Goal: Transaction & Acquisition: Purchase product/service

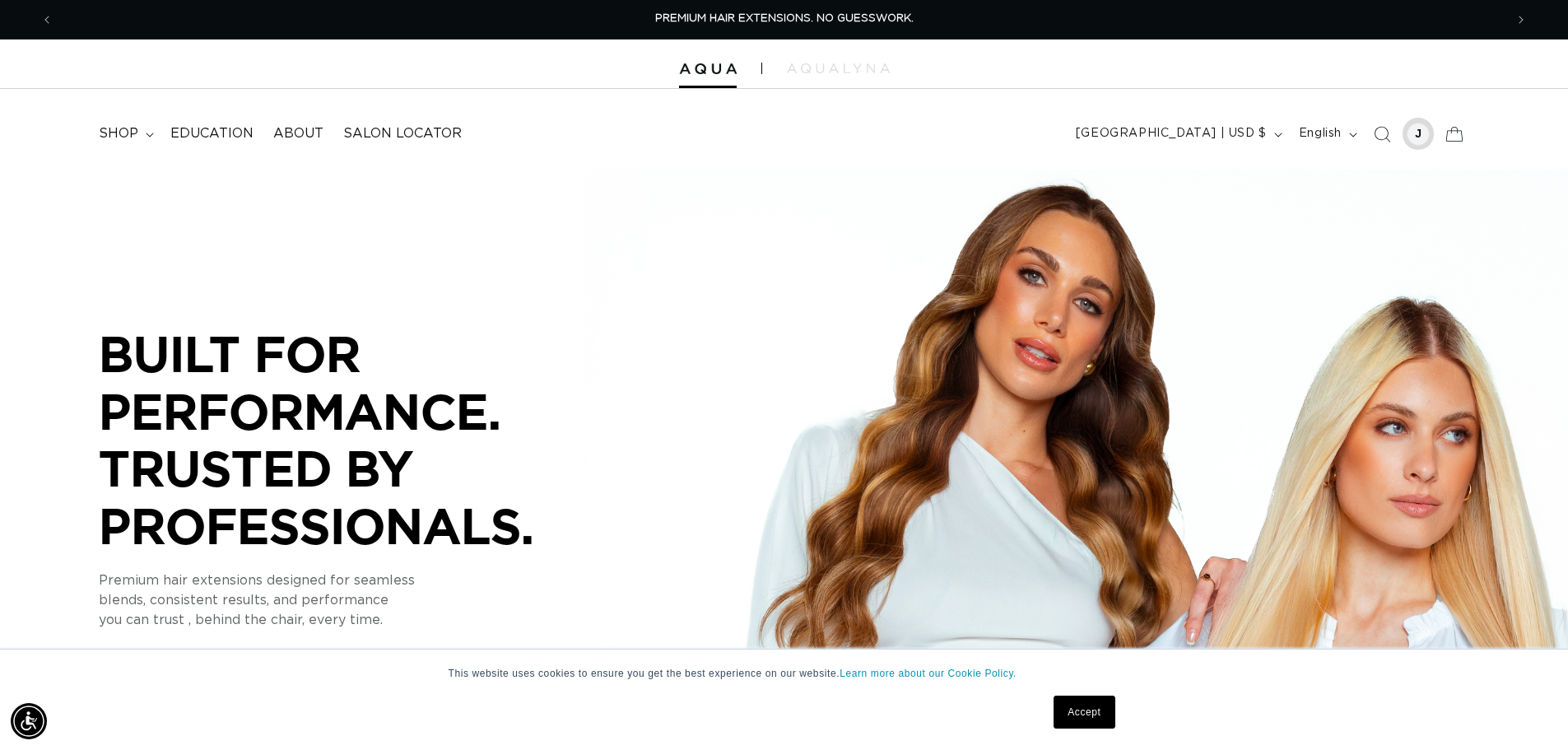
click at [1421, 141] on div at bounding box center [1419, 134] width 23 height 23
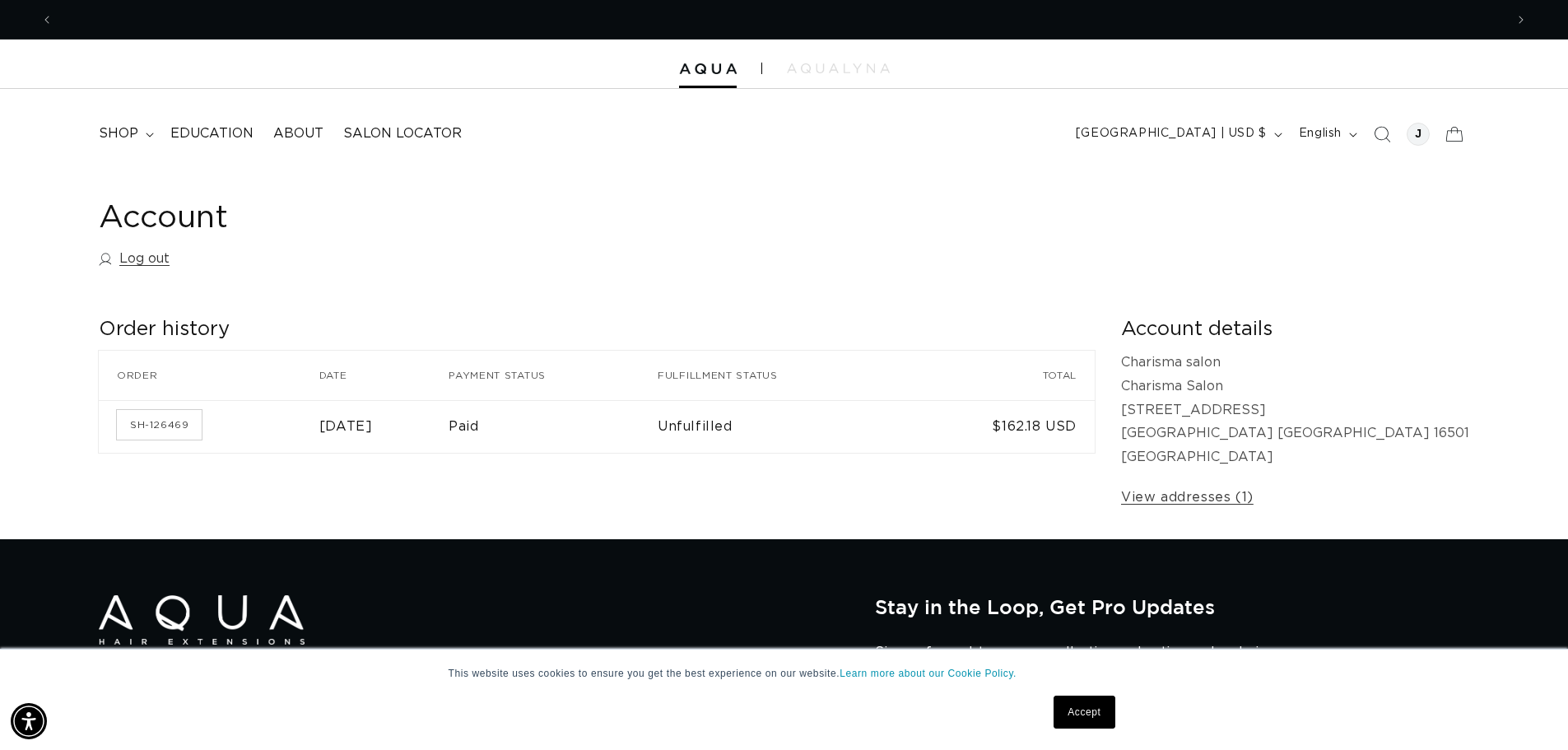
scroll to position [0, 1451]
click at [125, 134] on span "shop" at bounding box center [118, 133] width 39 height 17
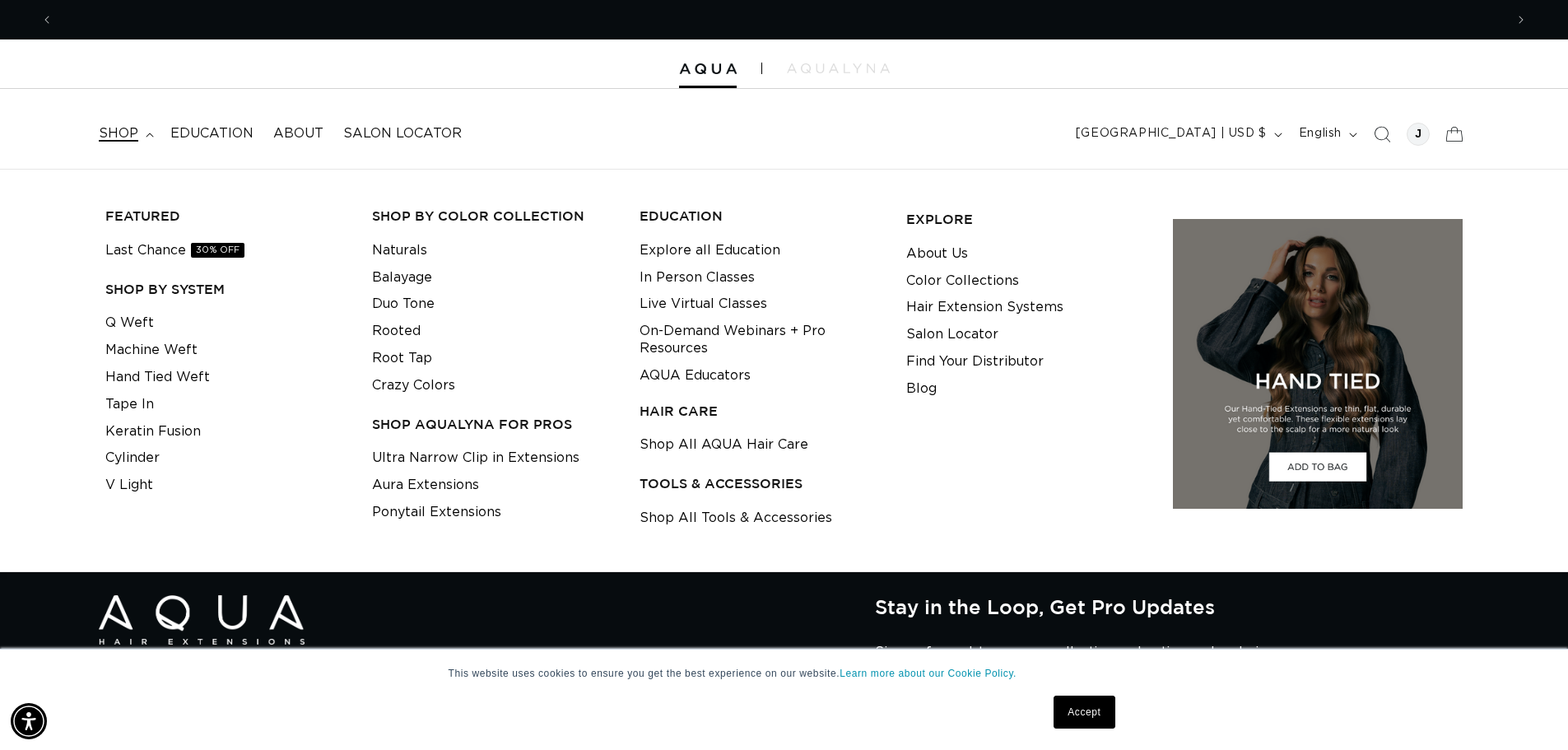
scroll to position [0, 2903]
click at [143, 411] on link "Tape In" at bounding box center [130, 404] width 48 height 27
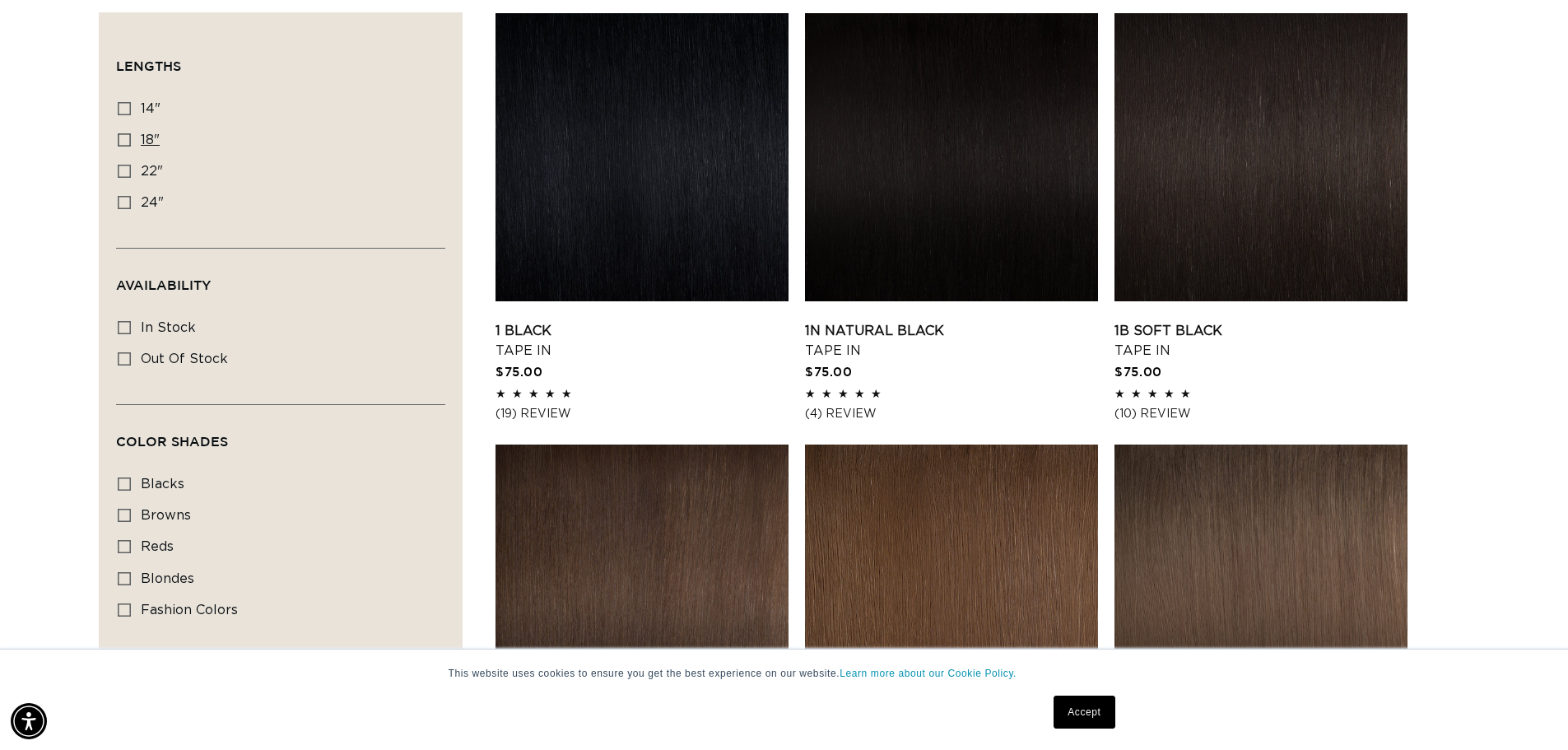
click at [139, 139] on label "18" 18" (49 products)" at bounding box center [276, 140] width 316 height 31
click at [131, 139] on input "18" 18" (49 products)" at bounding box center [124, 139] width 13 height 13
checkbox input "true"
click at [1277, 321] on link "1B Soft Black Tape In" at bounding box center [1261, 341] width 293 height 39
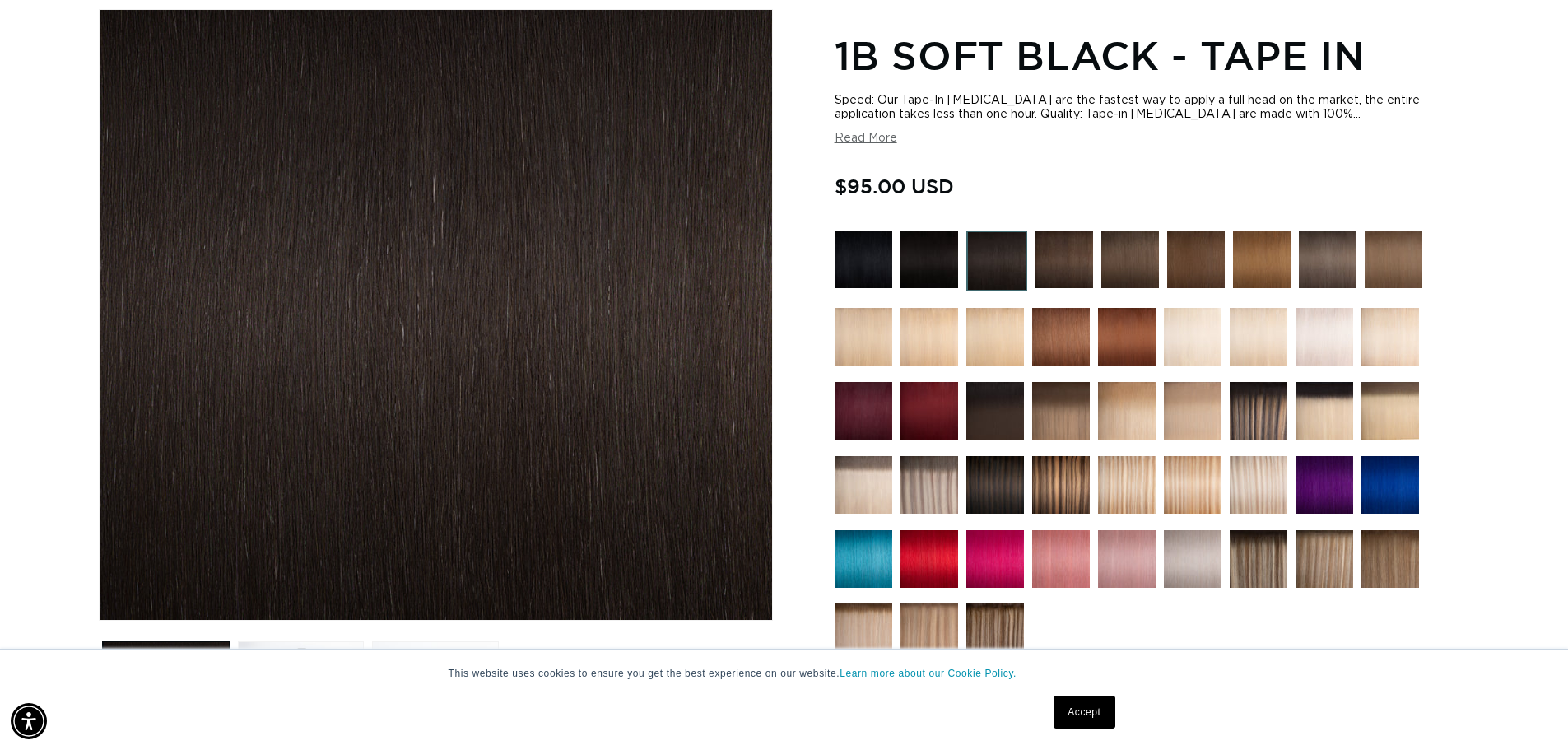
scroll to position [247, 0]
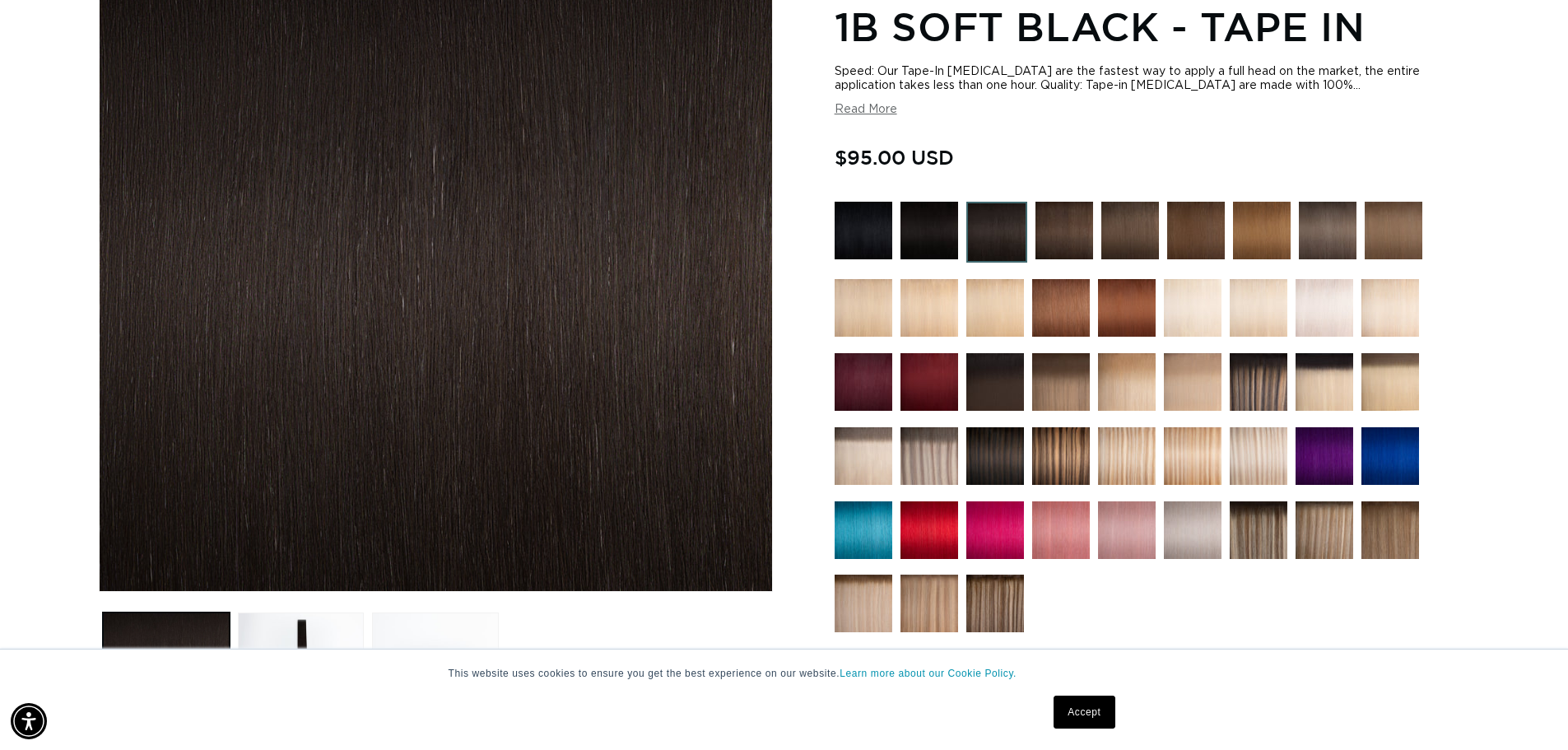
click at [1064, 457] on img at bounding box center [1061, 456] width 57 height 57
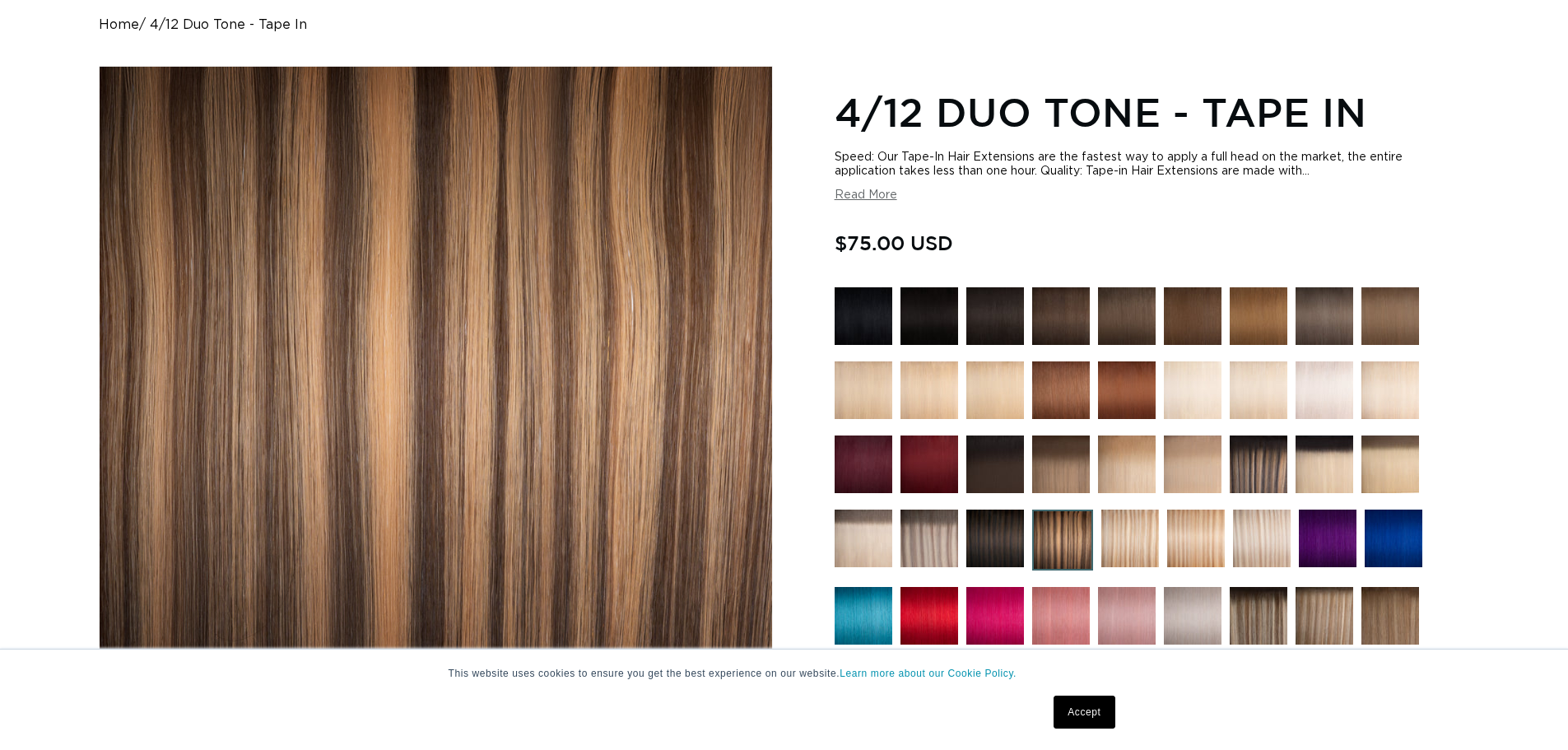
scroll to position [164, 0]
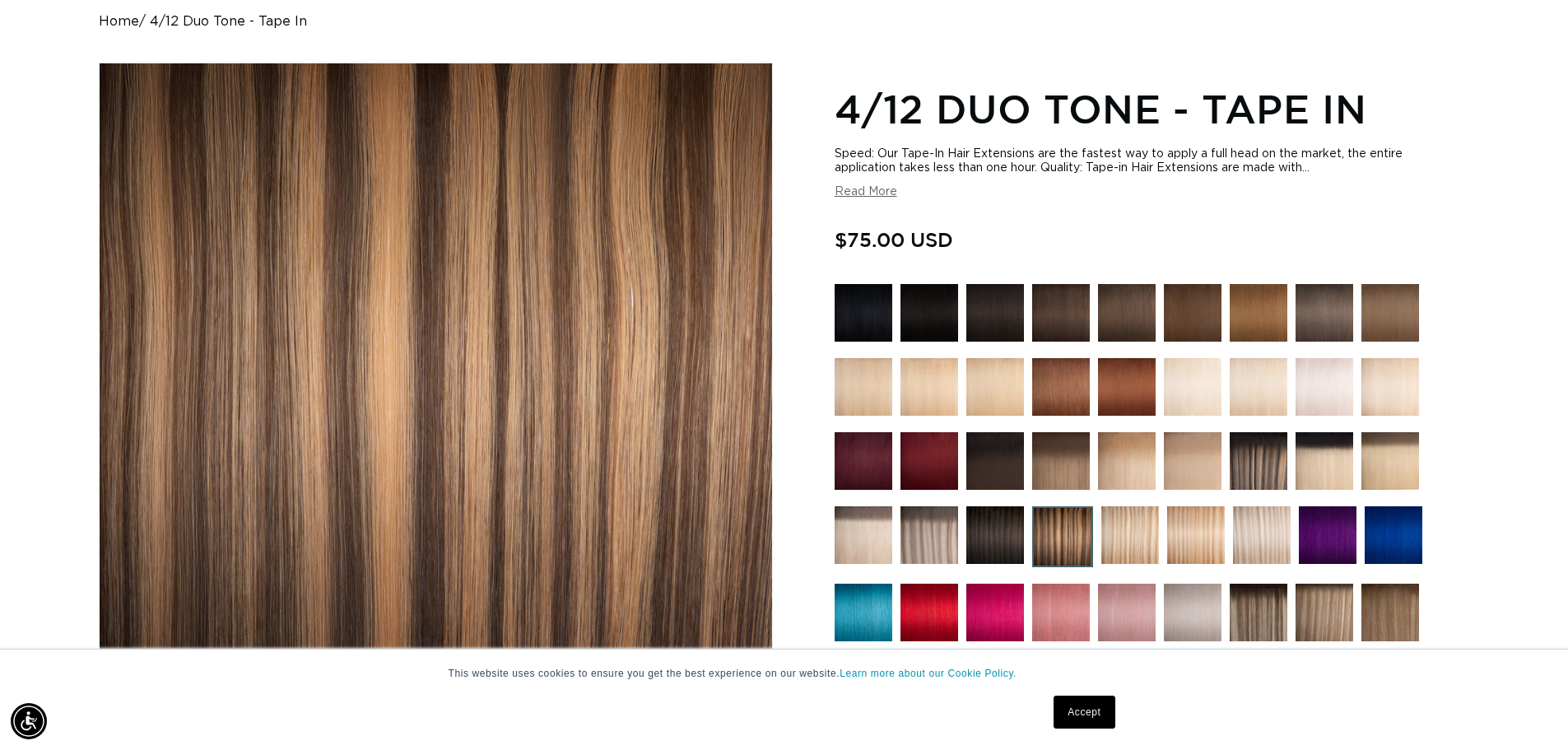
click at [1269, 465] on img at bounding box center [1259, 460] width 57 height 57
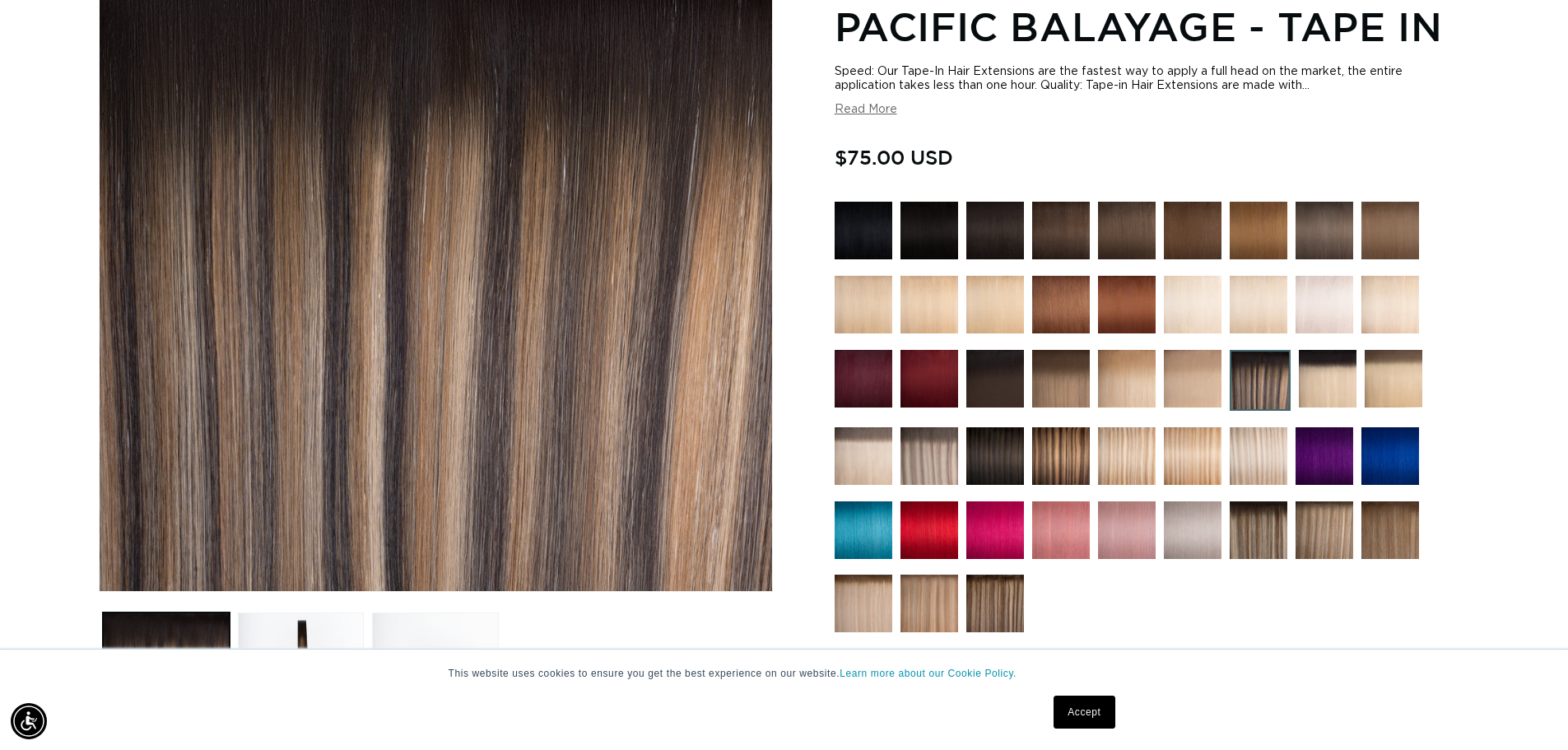
scroll to position [0, 1451]
click at [1013, 463] on img at bounding box center [995, 456] width 57 height 57
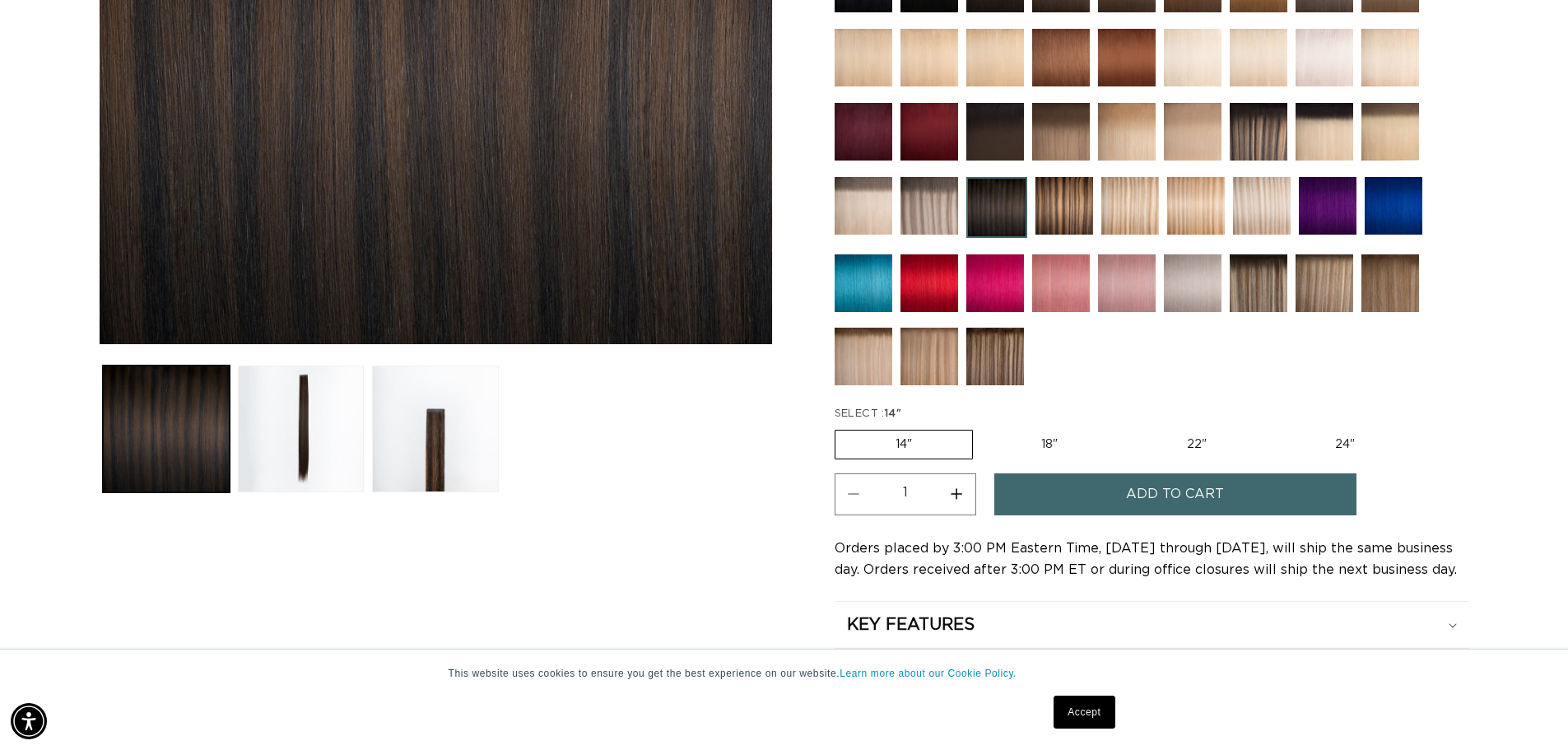
scroll to position [0, 2903]
click at [1055, 448] on label "18" Variant sold out or unavailable" at bounding box center [1050, 444] width 137 height 28
click at [982, 427] on input "18" Variant sold out or unavailable" at bounding box center [982, 426] width 1 height 1
radio input "true"
click at [1189, 492] on span "Add to cart" at bounding box center [1176, 493] width 98 height 42
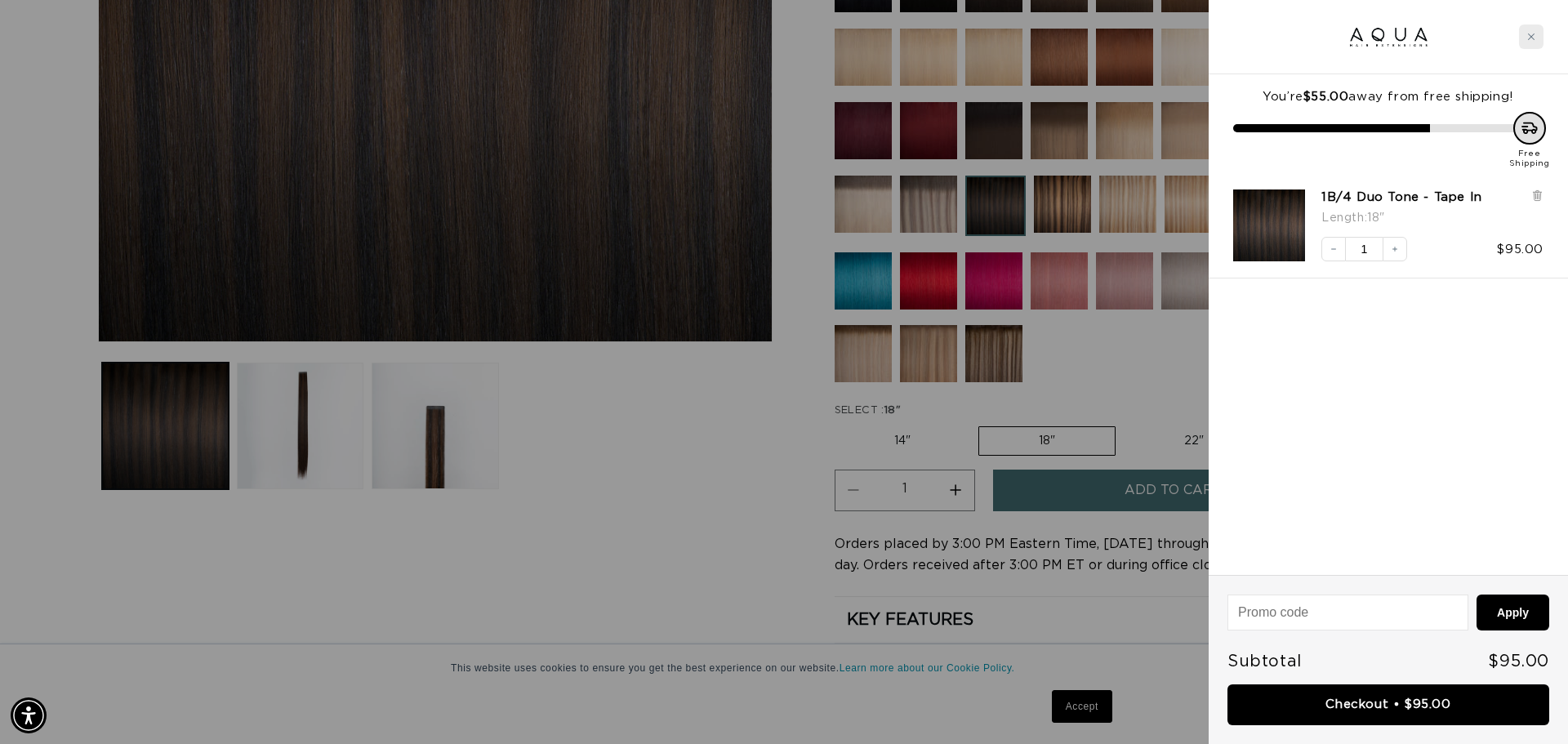
click at [1536, 35] on div "Close cart" at bounding box center [1532, 37] width 25 height 25
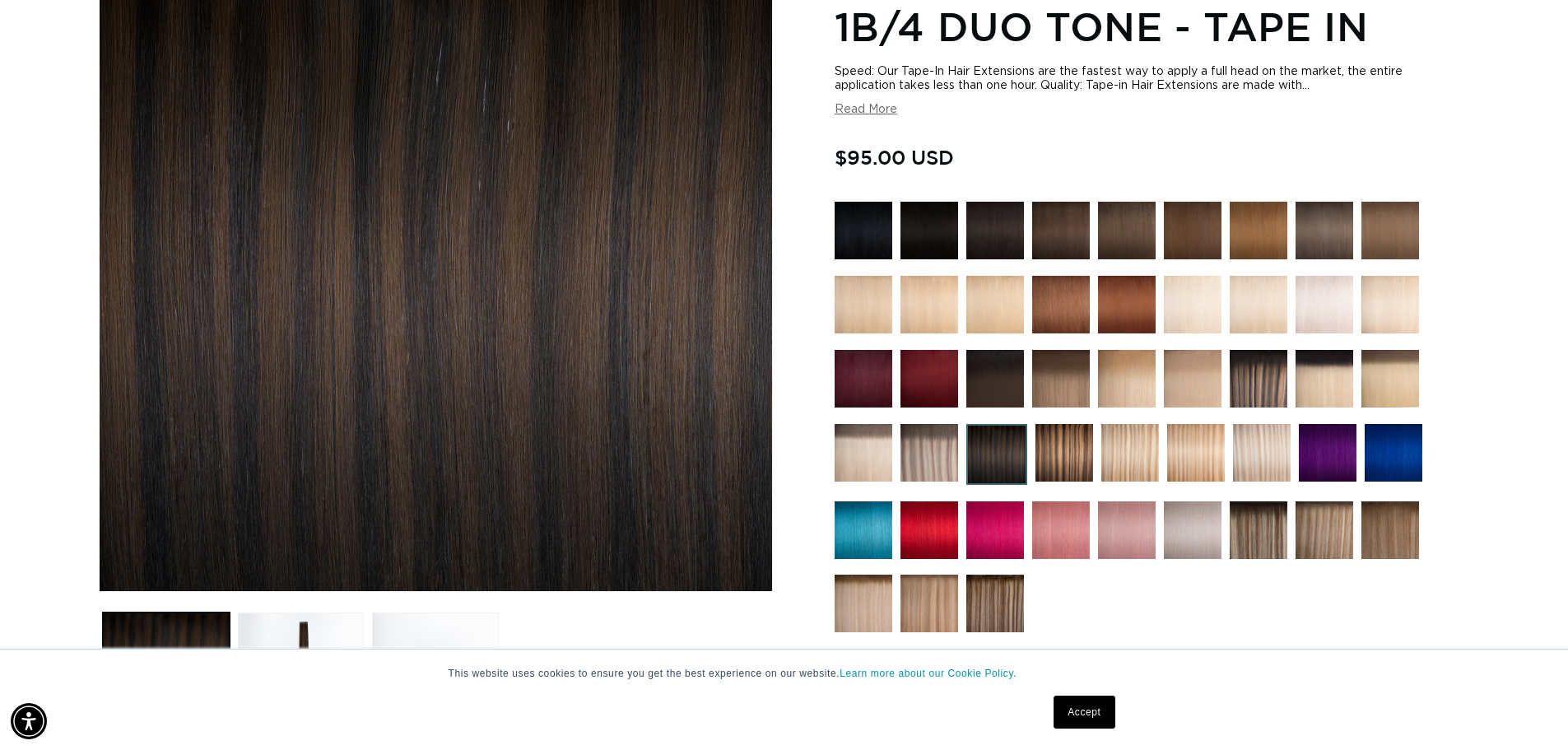
scroll to position [0, 2903]
click at [931, 234] on img at bounding box center [929, 231] width 57 height 57
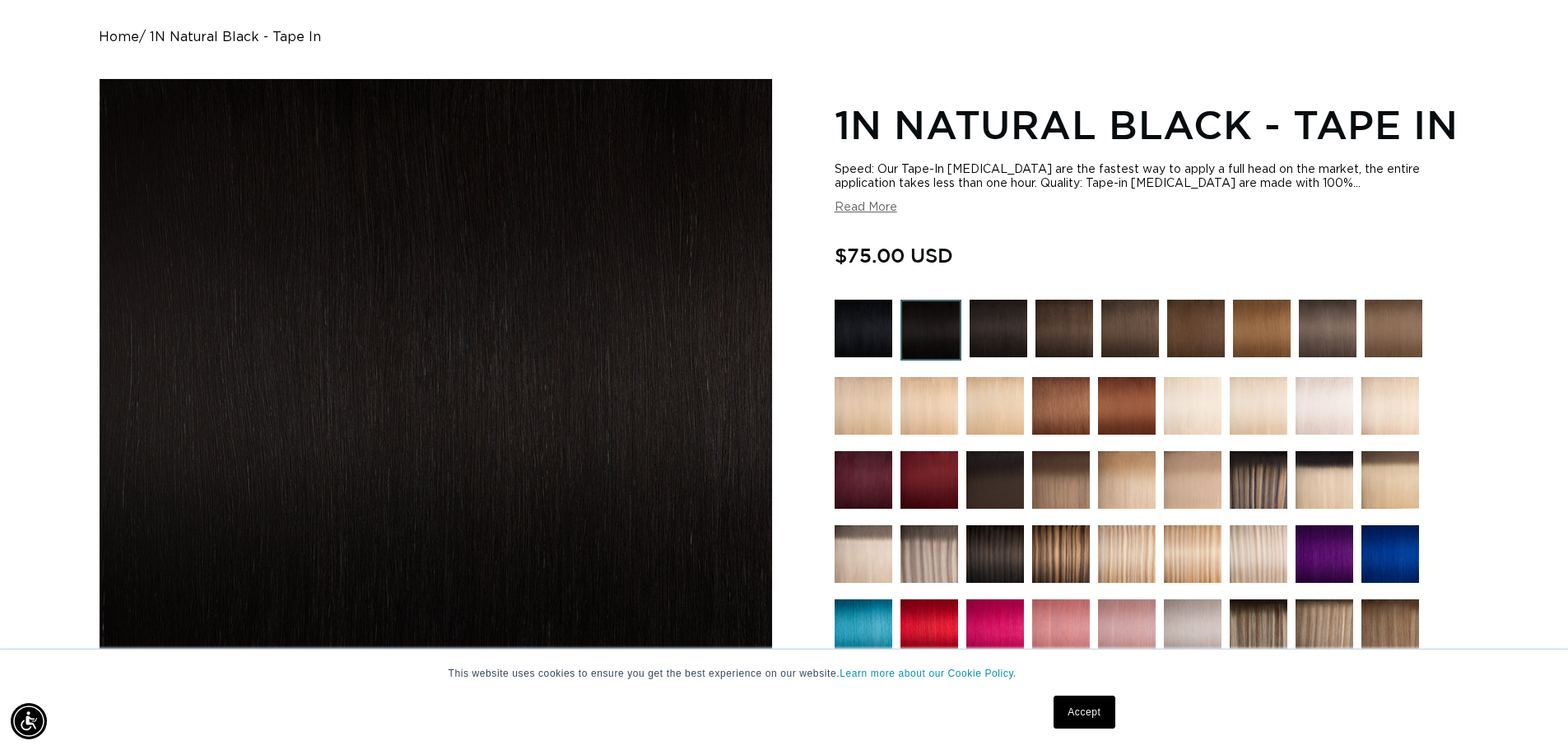
scroll to position [164, 0]
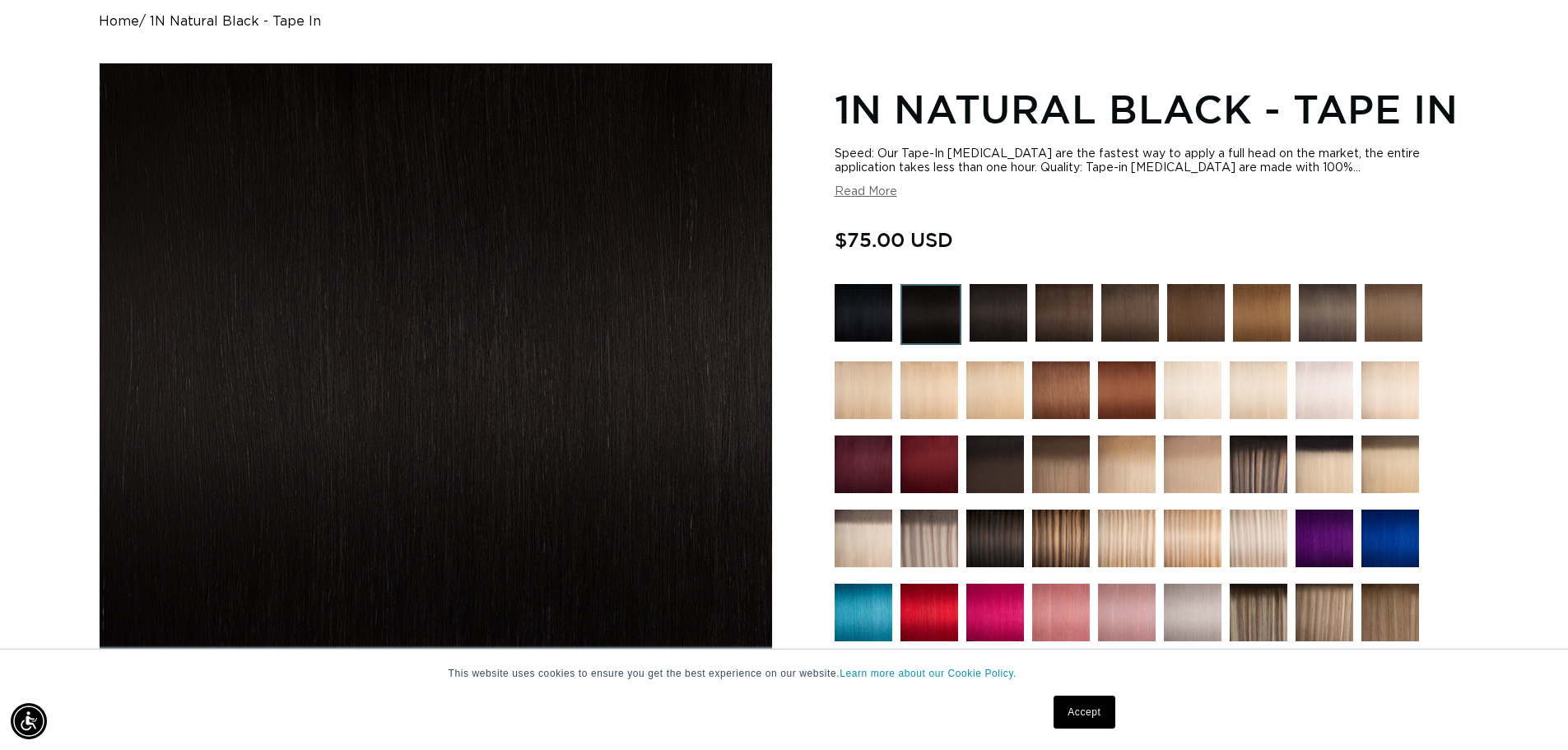
click at [1003, 320] on img at bounding box center [999, 313] width 57 height 57
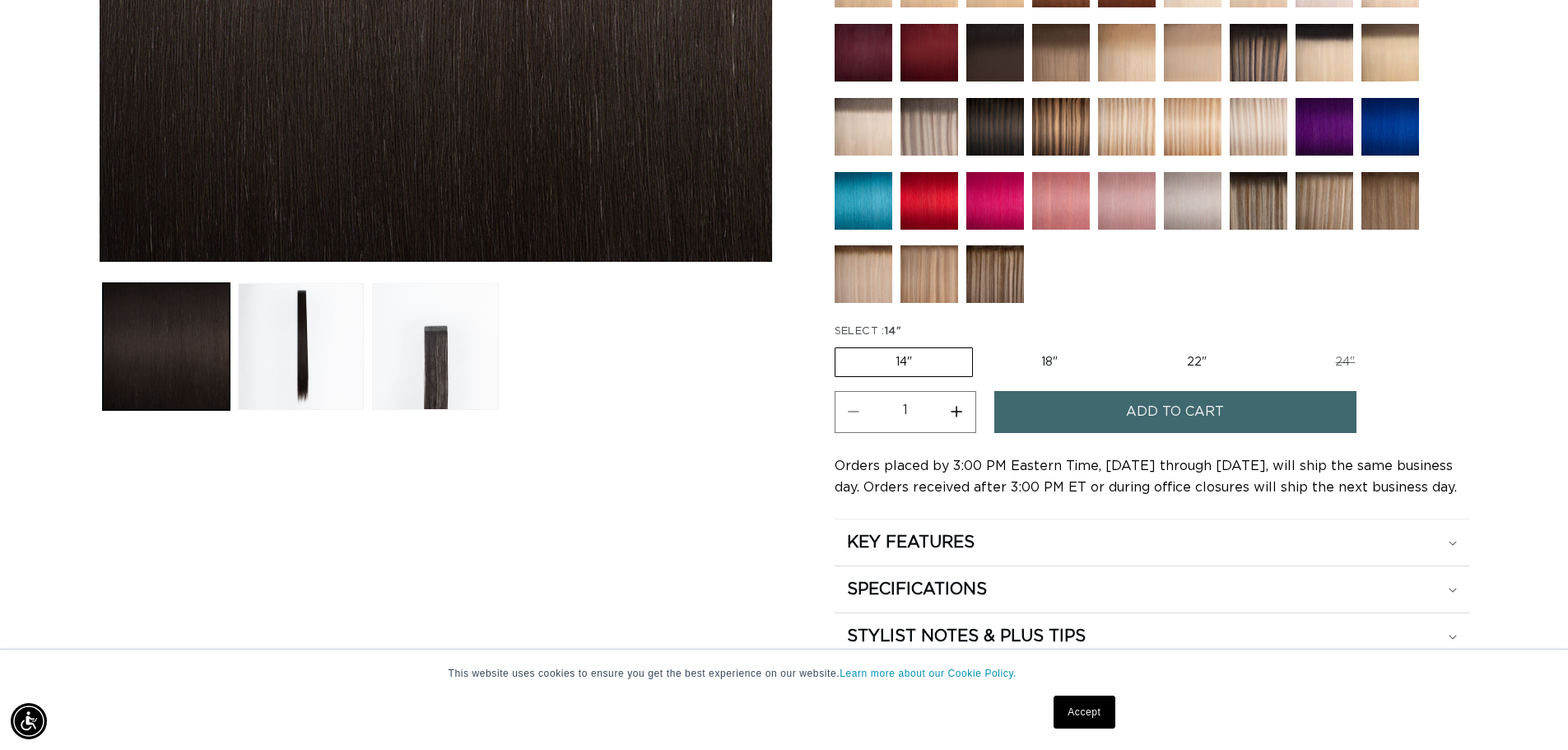
scroll to position [0, 1451]
click at [1055, 364] on label "18" Variant sold out or unavailable" at bounding box center [1050, 362] width 137 height 28
click at [982, 345] on input "18" Variant sold out or unavailable" at bounding box center [982, 344] width 1 height 1
radio input "true"
click at [1187, 415] on span "Add to cart" at bounding box center [1176, 411] width 98 height 42
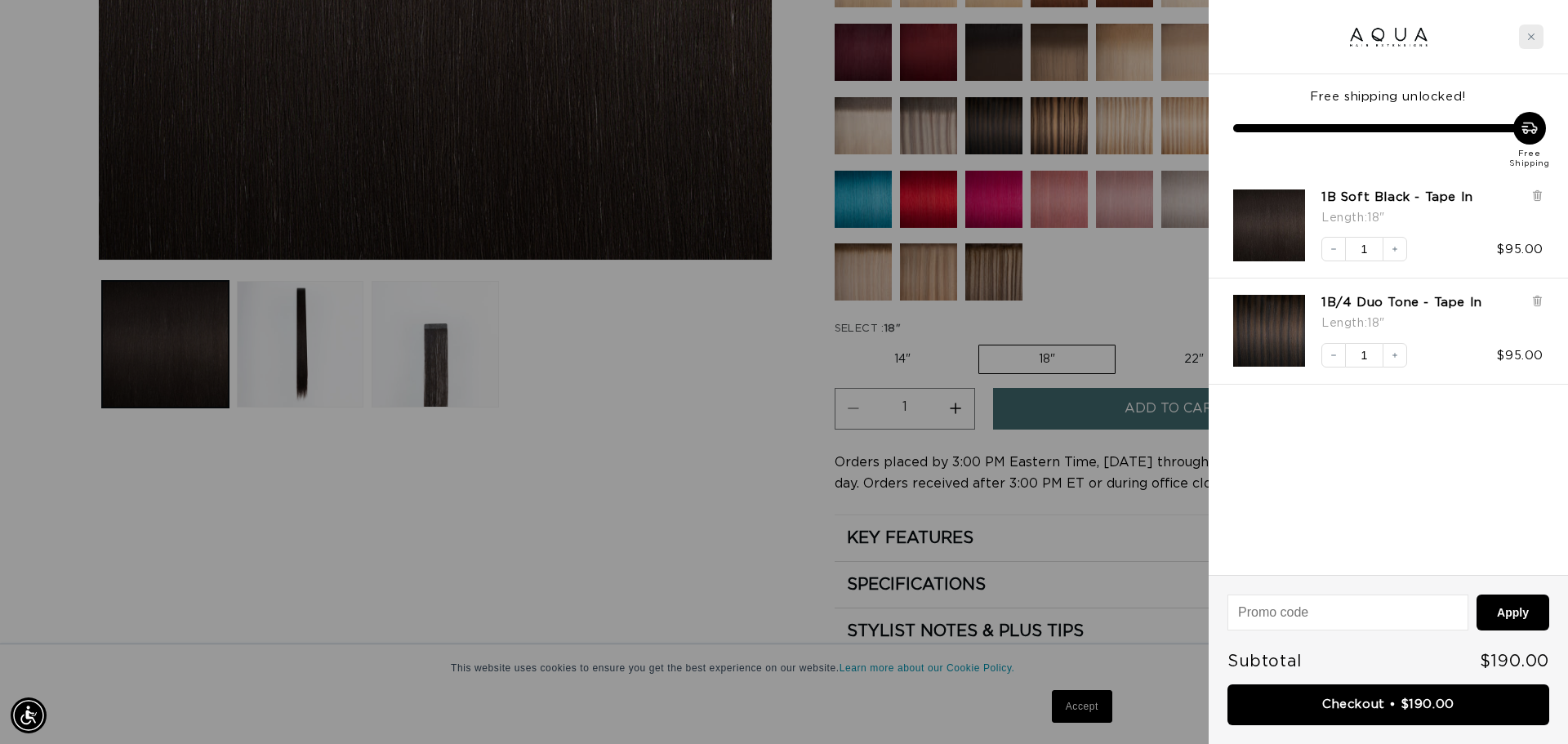
click at [1534, 35] on icon "Close cart" at bounding box center [1531, 36] width 8 height 8
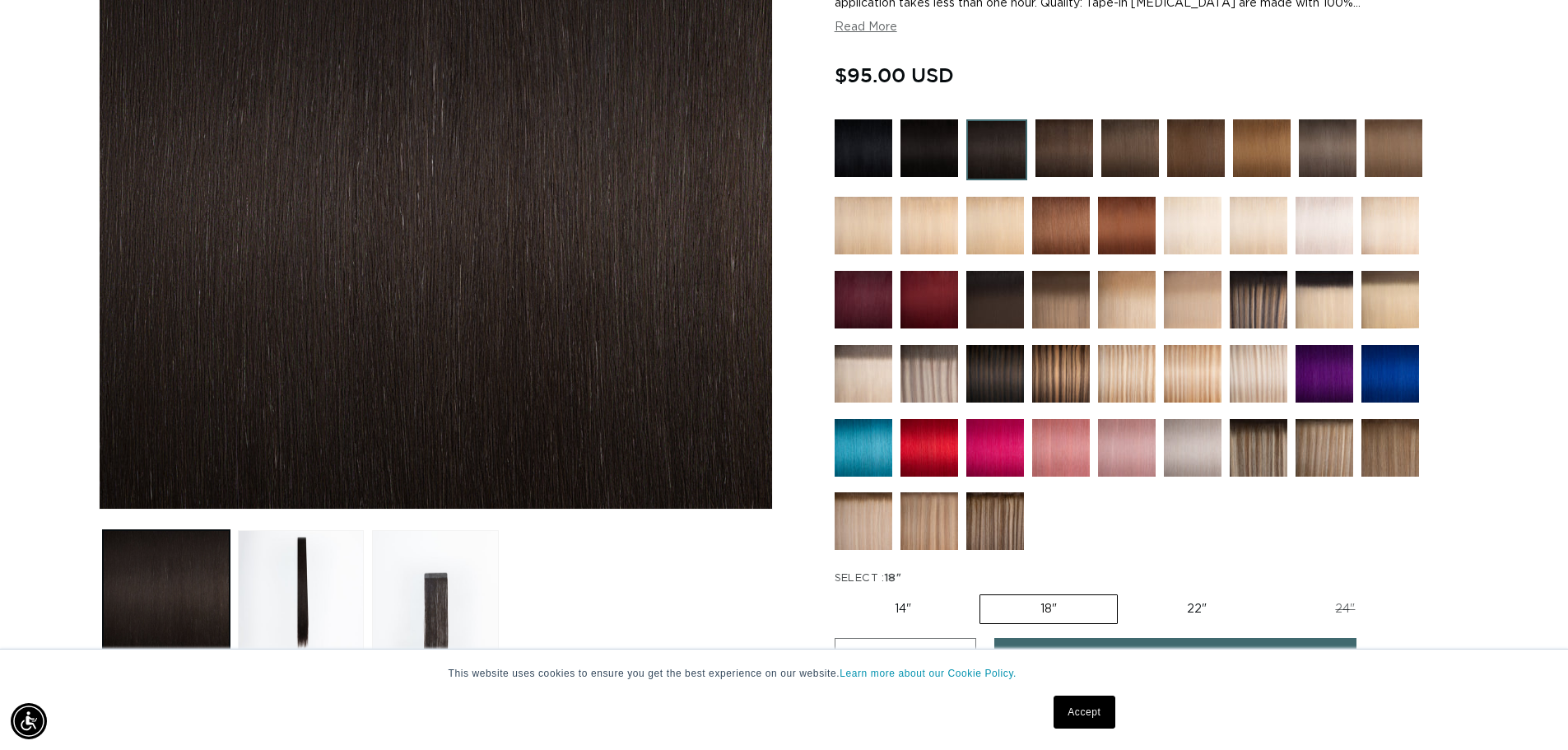
scroll to position [0, 2903]
click at [1266, 227] on img at bounding box center [1259, 225] width 57 height 57
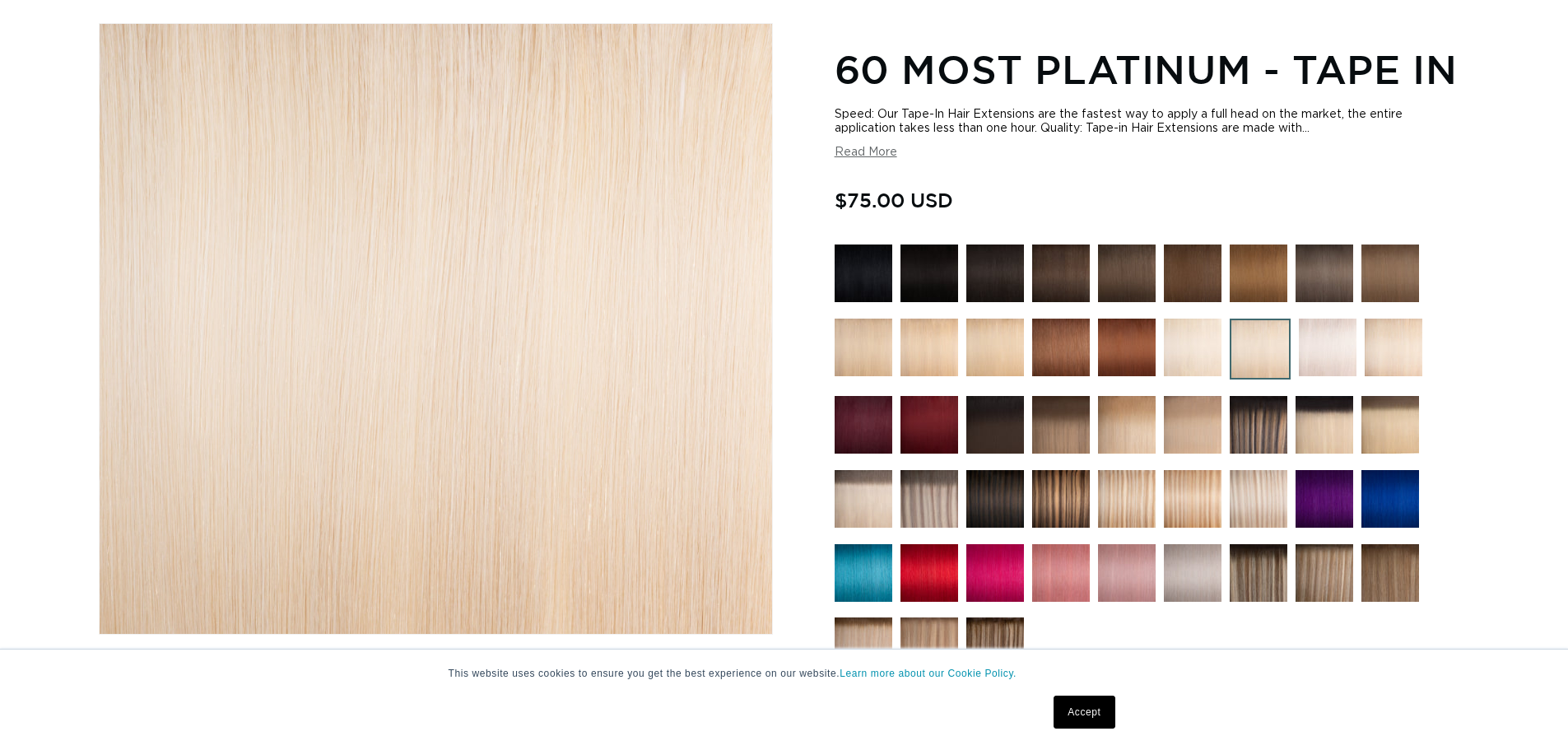
scroll to position [247, 0]
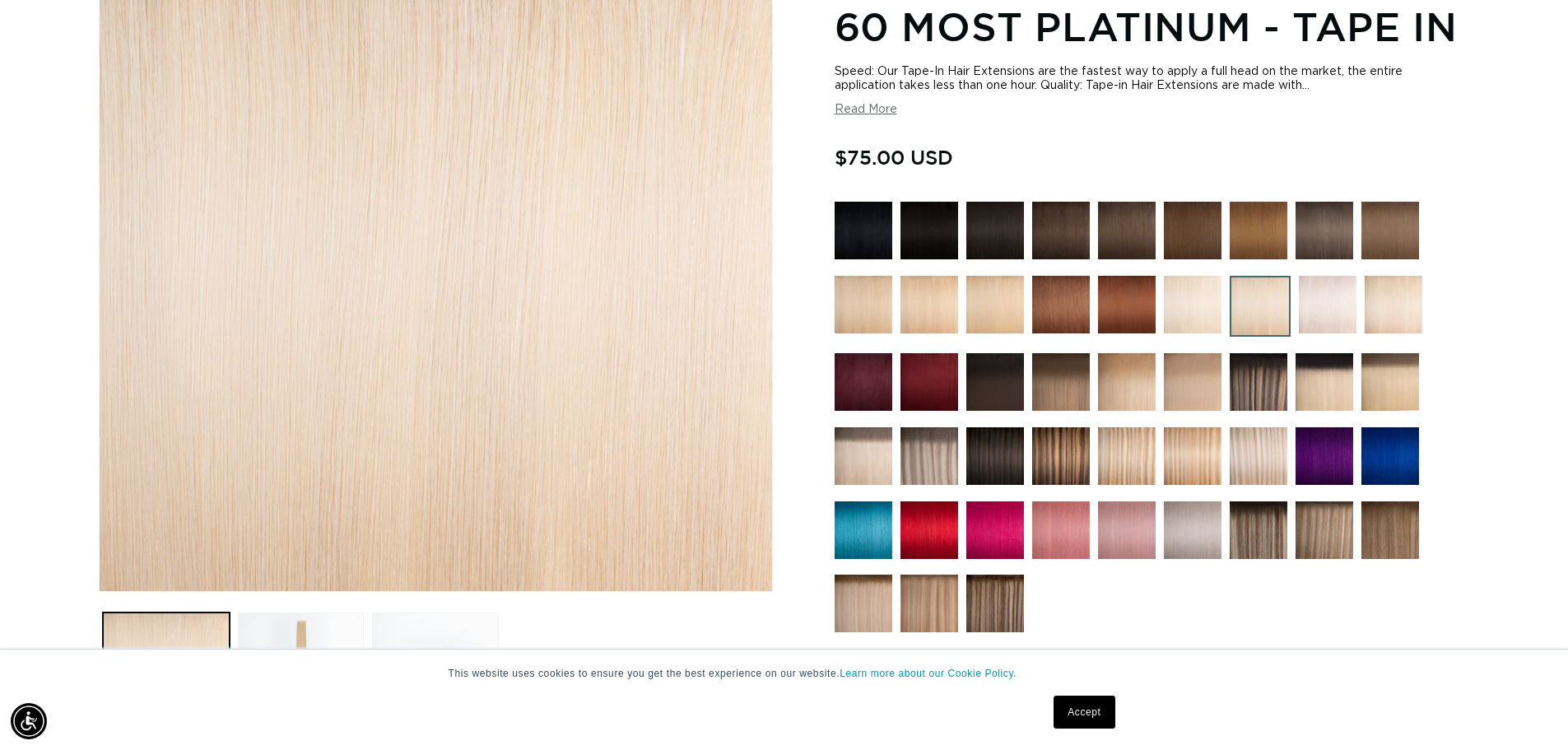
click at [1408, 306] on img at bounding box center [1394, 304] width 57 height 57
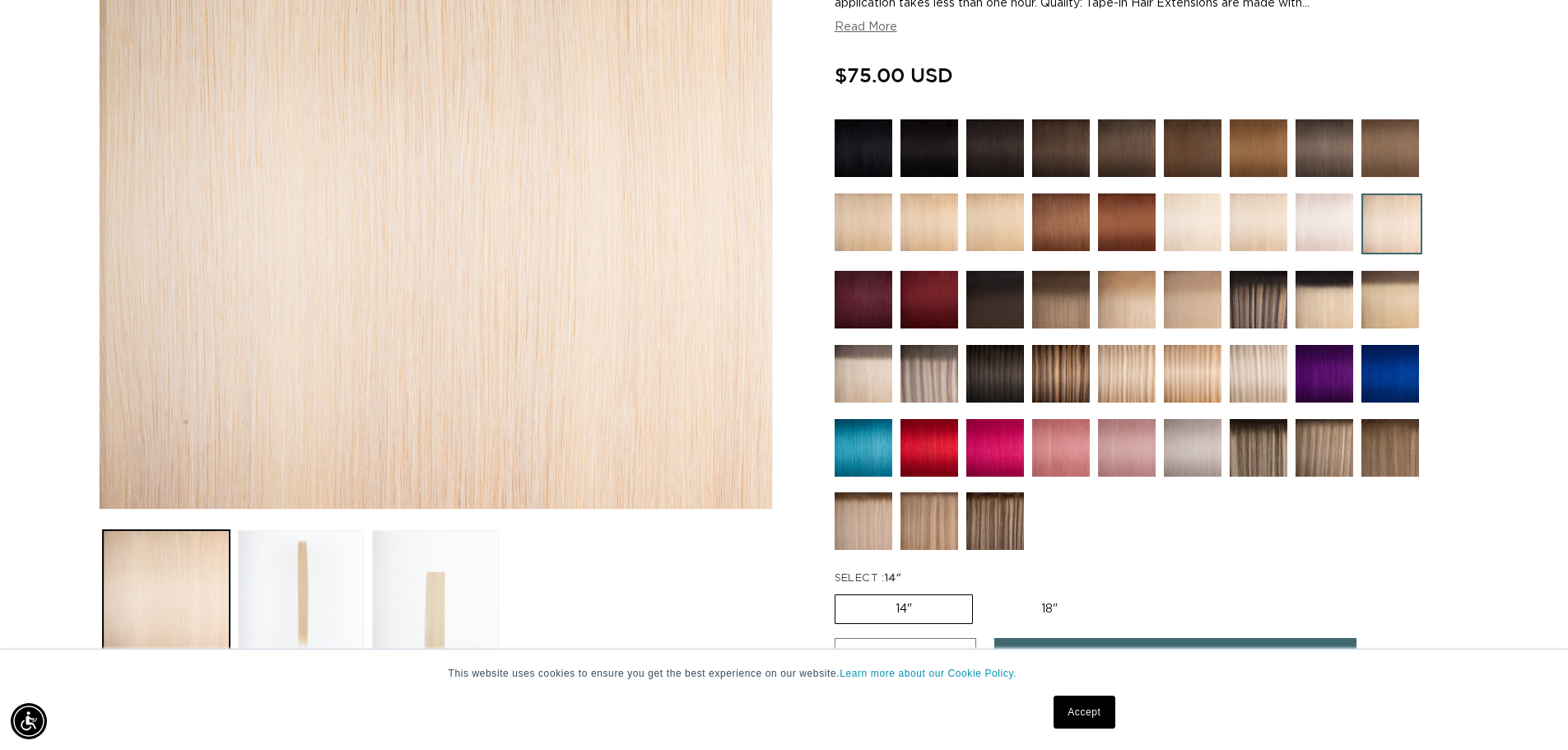
click at [887, 240] on img at bounding box center [864, 222] width 57 height 57
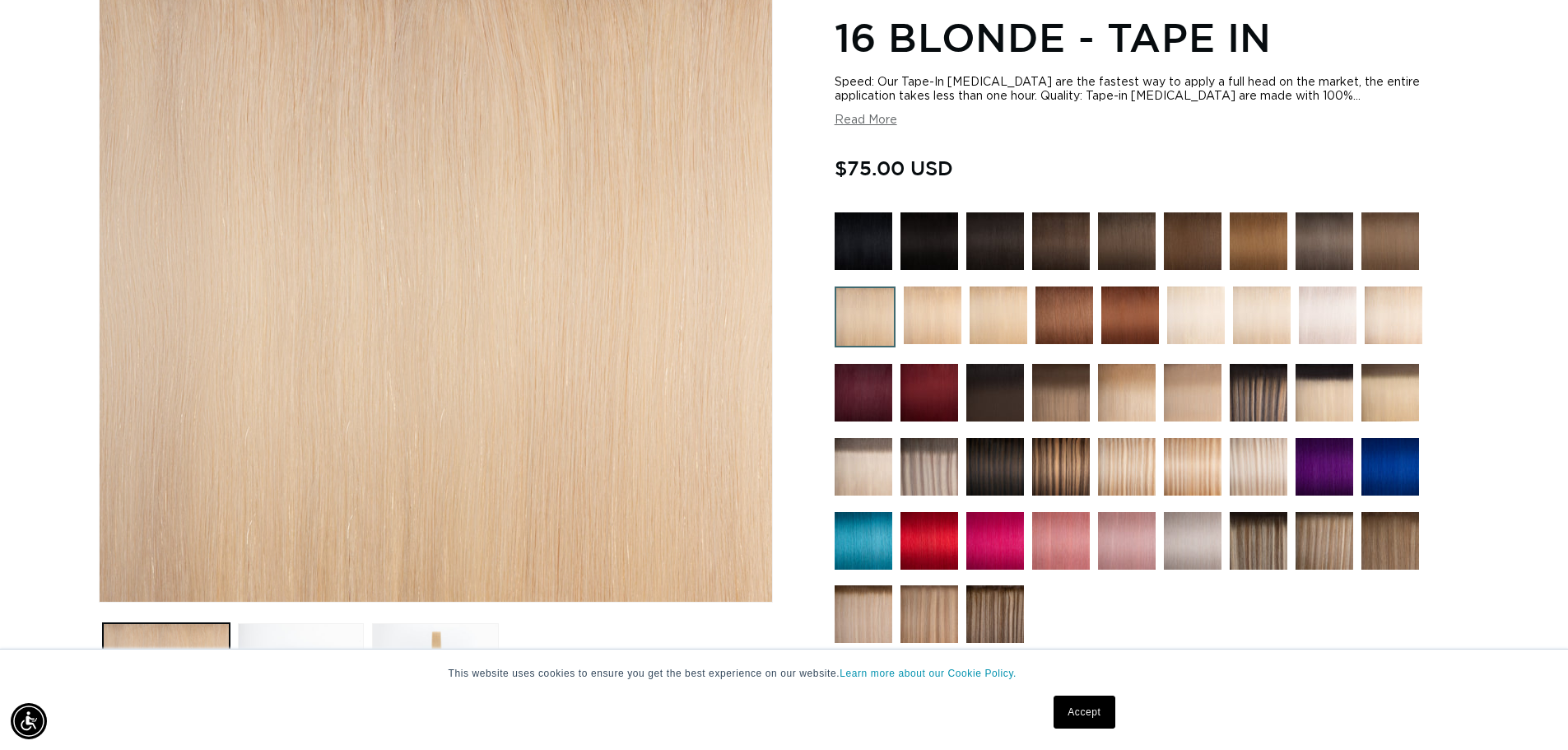
scroll to position [247, 0]
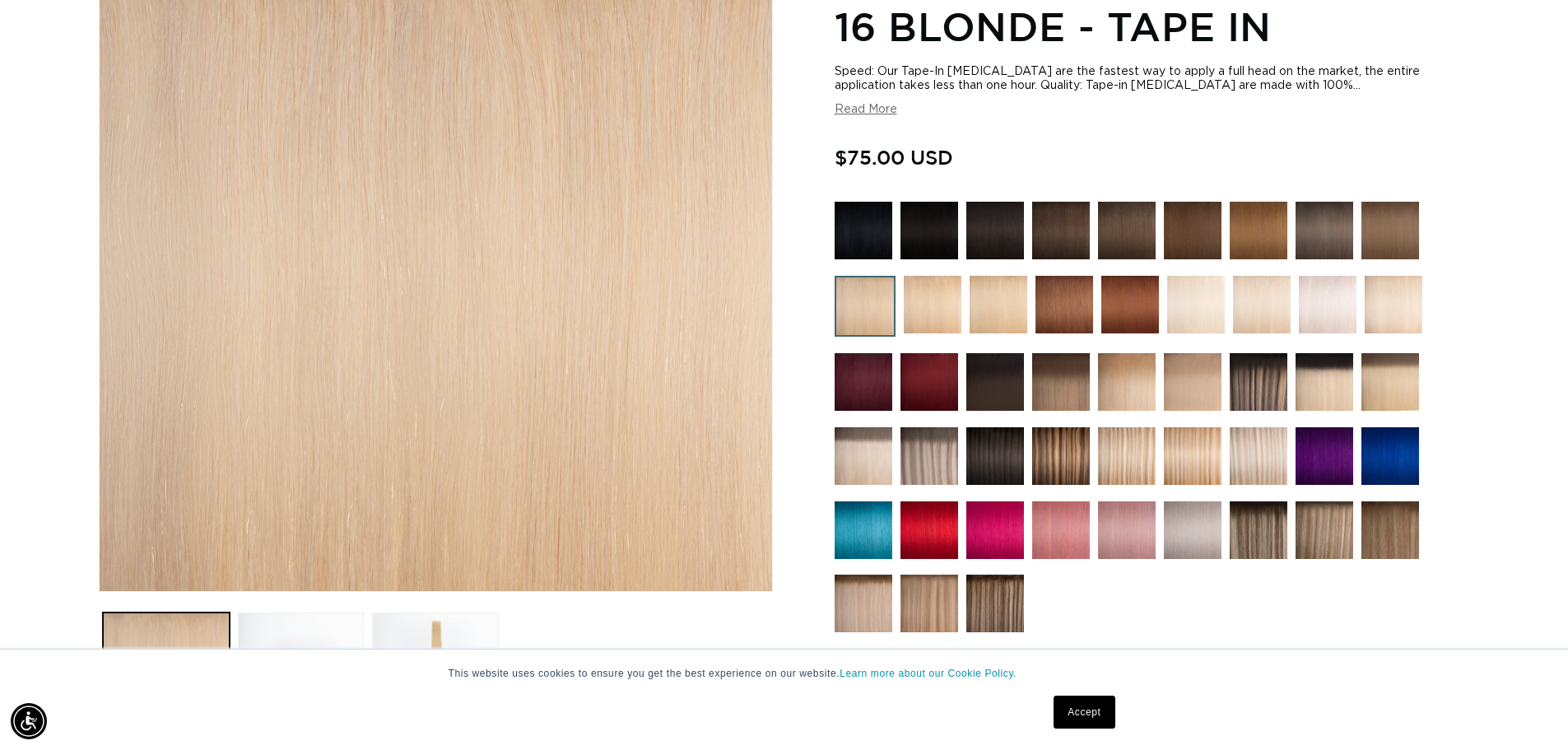
click at [927, 316] on img at bounding box center [932, 304] width 57 height 57
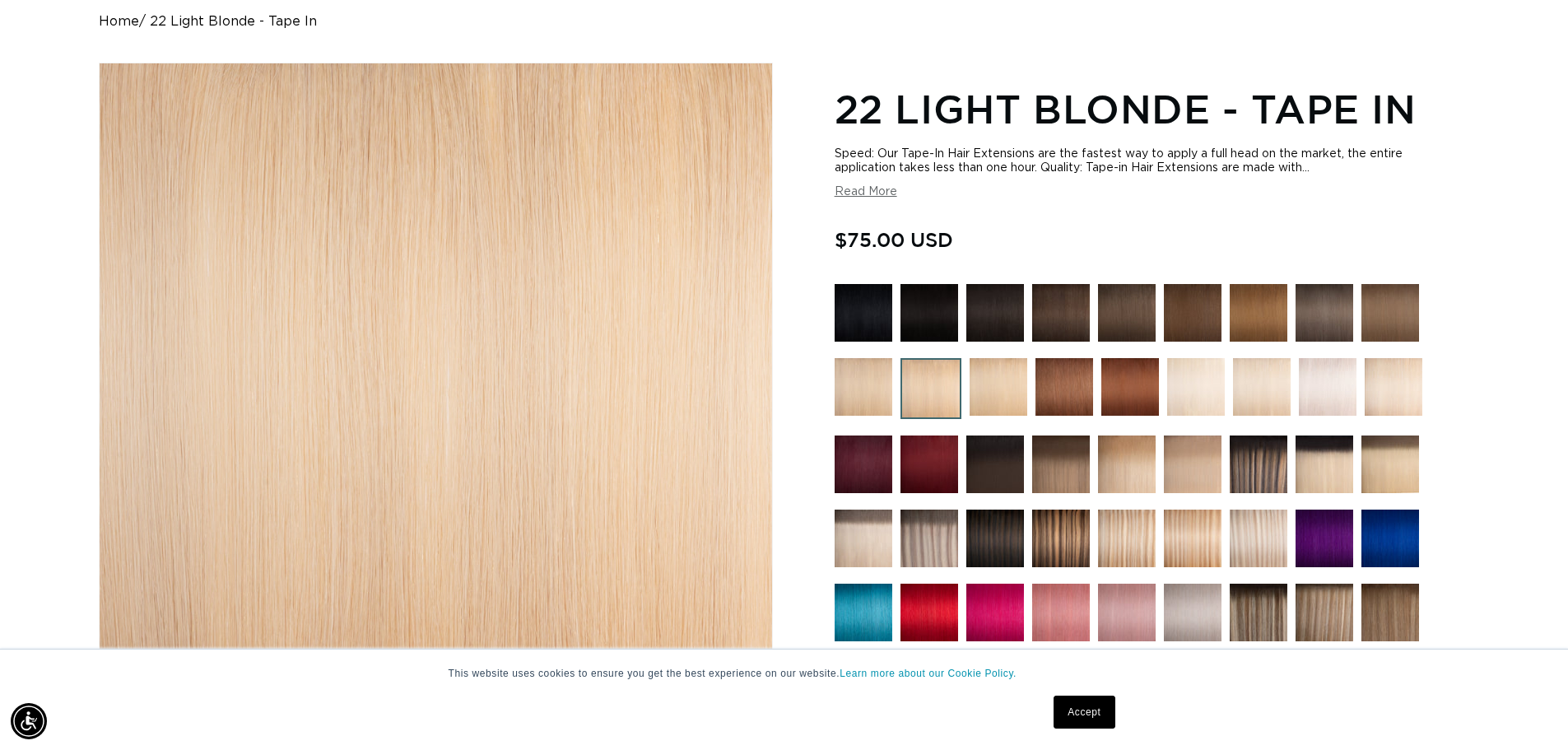
scroll to position [0, 1451]
click at [1015, 378] on img at bounding box center [999, 387] width 57 height 57
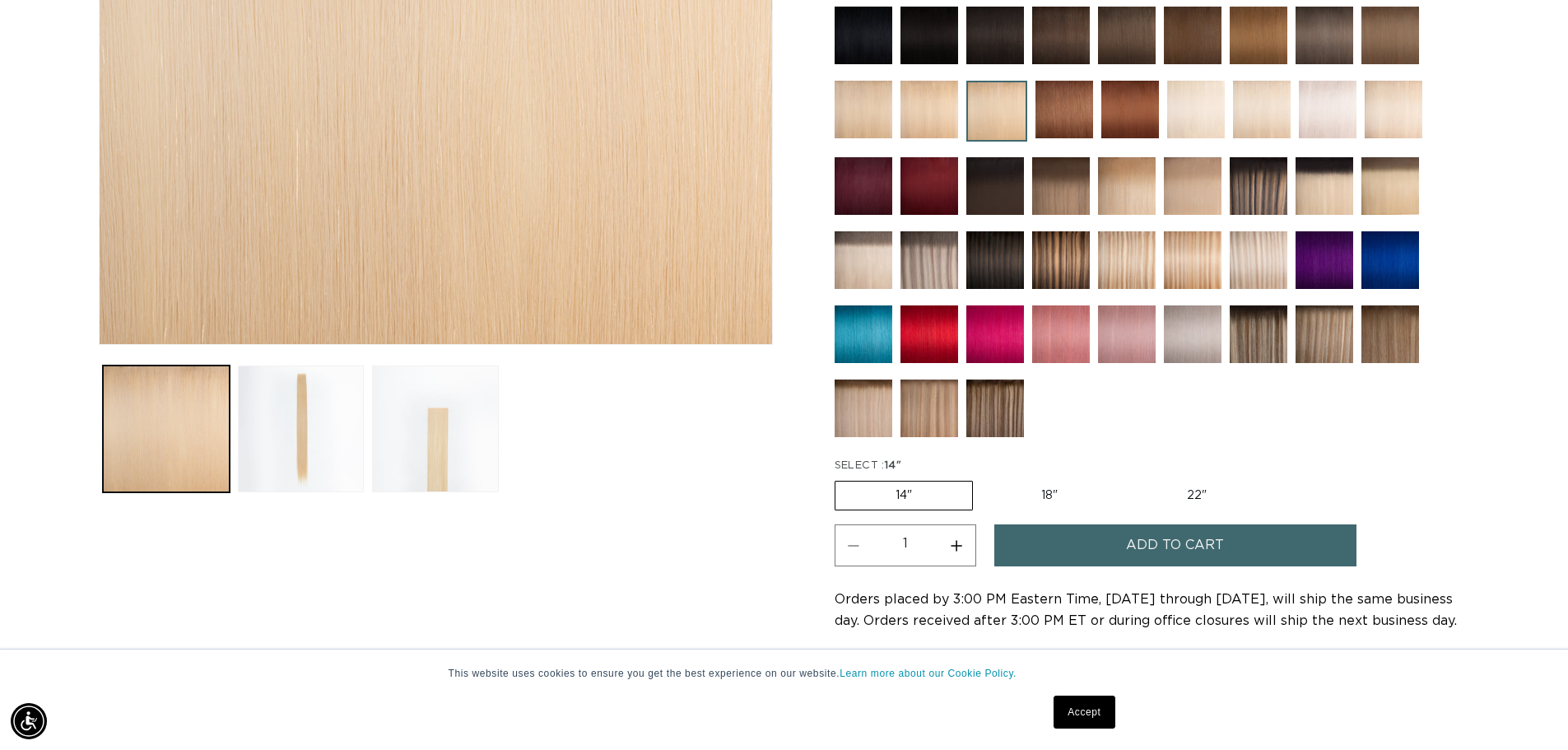
scroll to position [0, 1451]
click at [864, 268] on img at bounding box center [864, 260] width 57 height 57
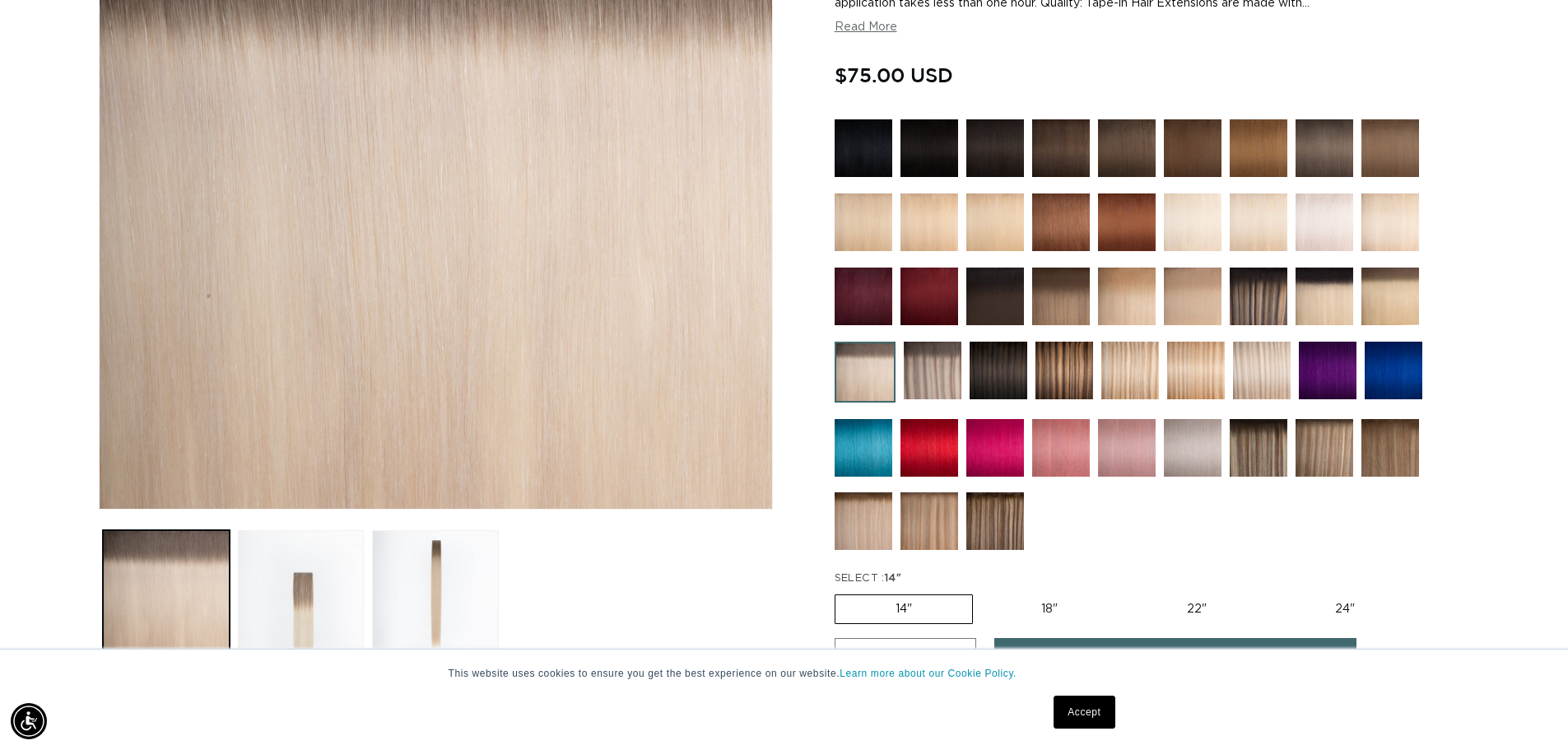
scroll to position [0, 2903]
click at [1211, 295] on img at bounding box center [1193, 296] width 57 height 57
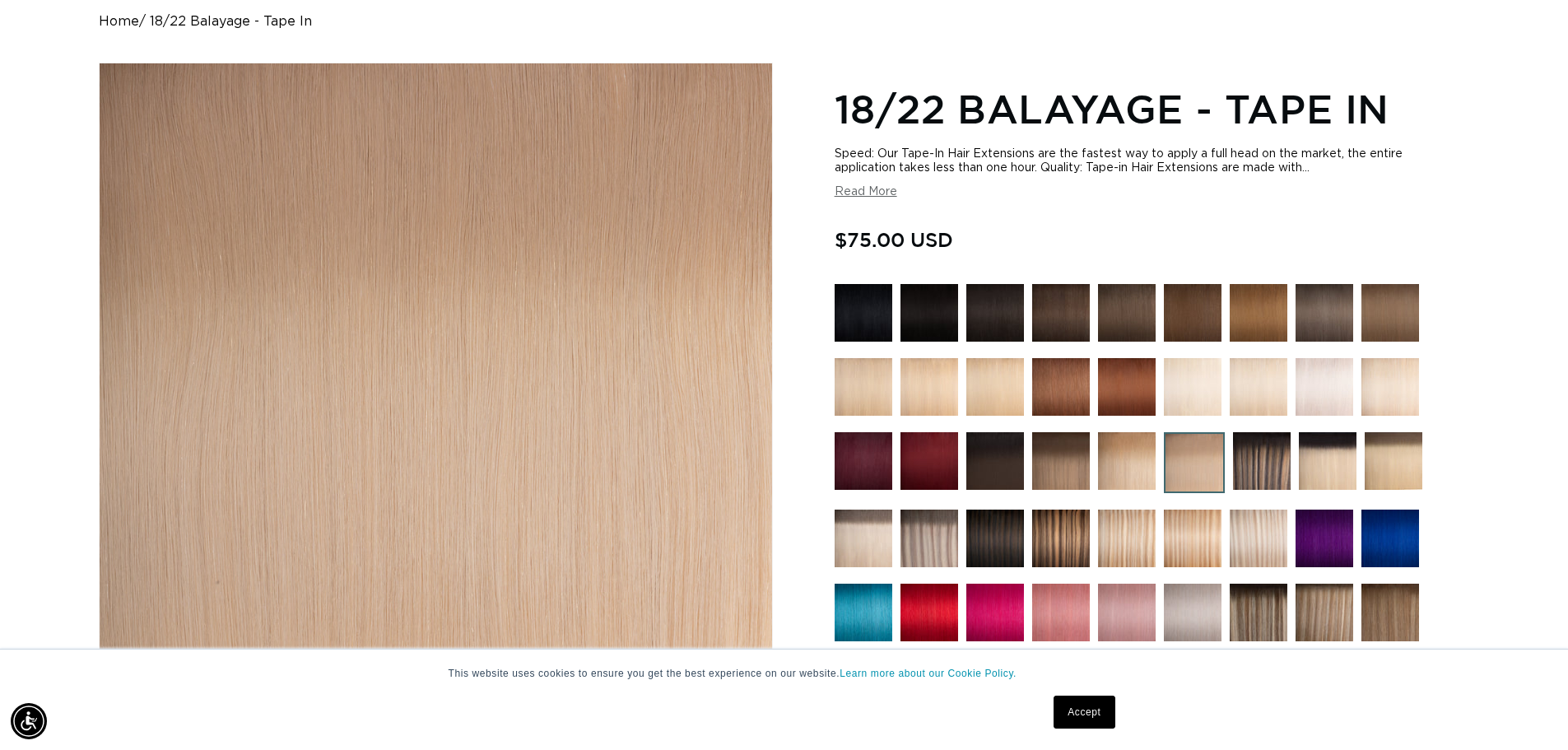
scroll to position [0, 2903]
click at [1337, 458] on img at bounding box center [1328, 460] width 57 height 57
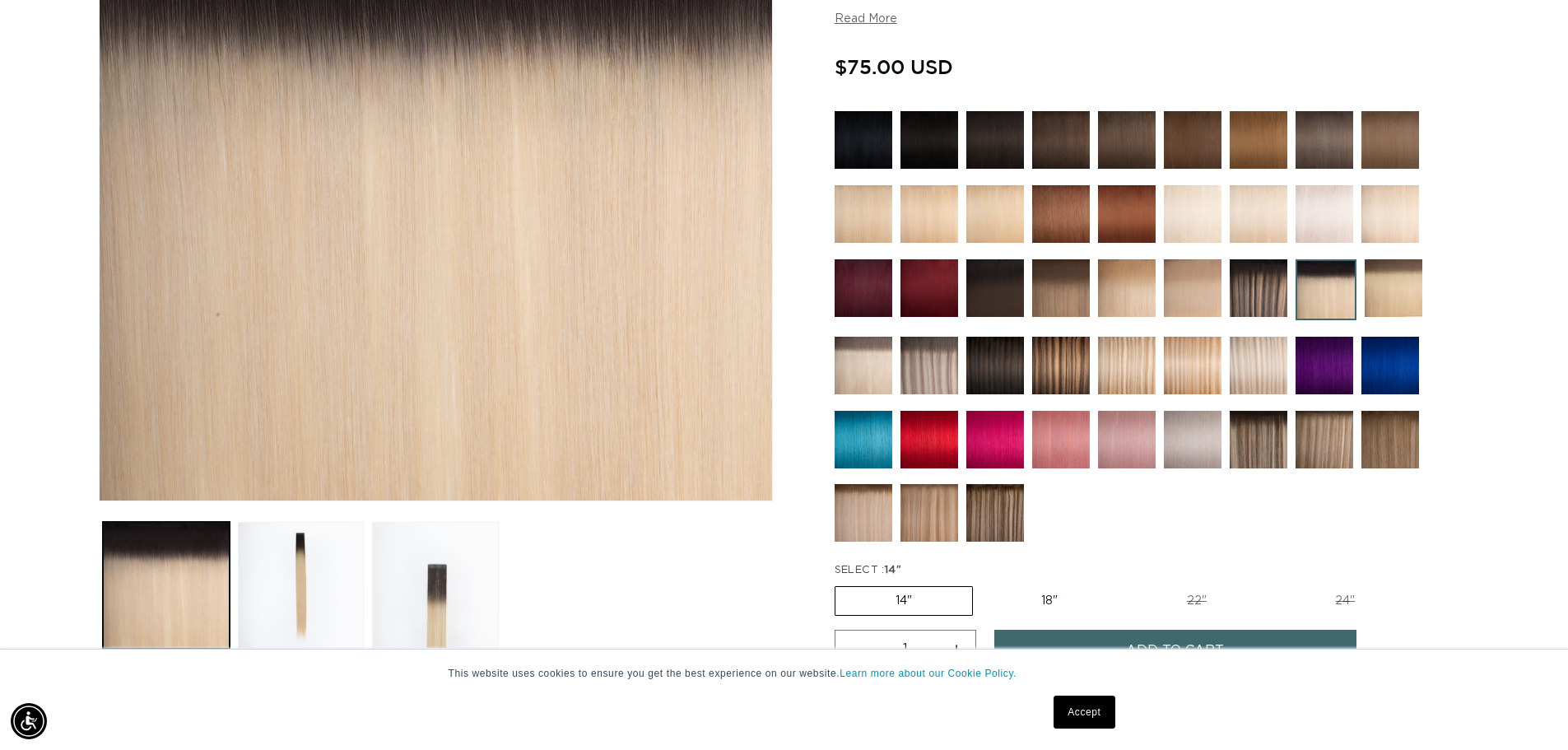
scroll to position [329, 0]
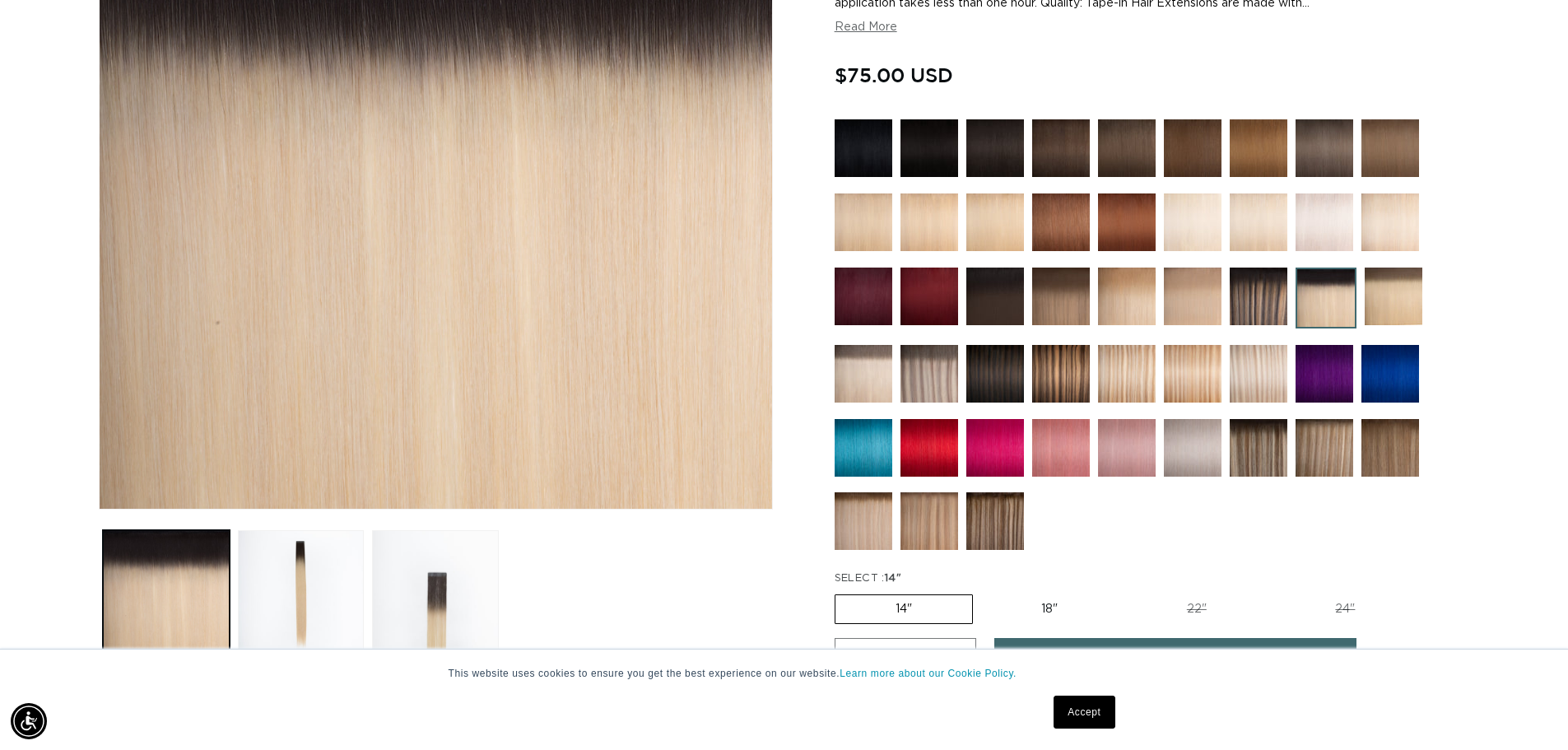
click at [1401, 289] on img at bounding box center [1394, 296] width 57 height 57
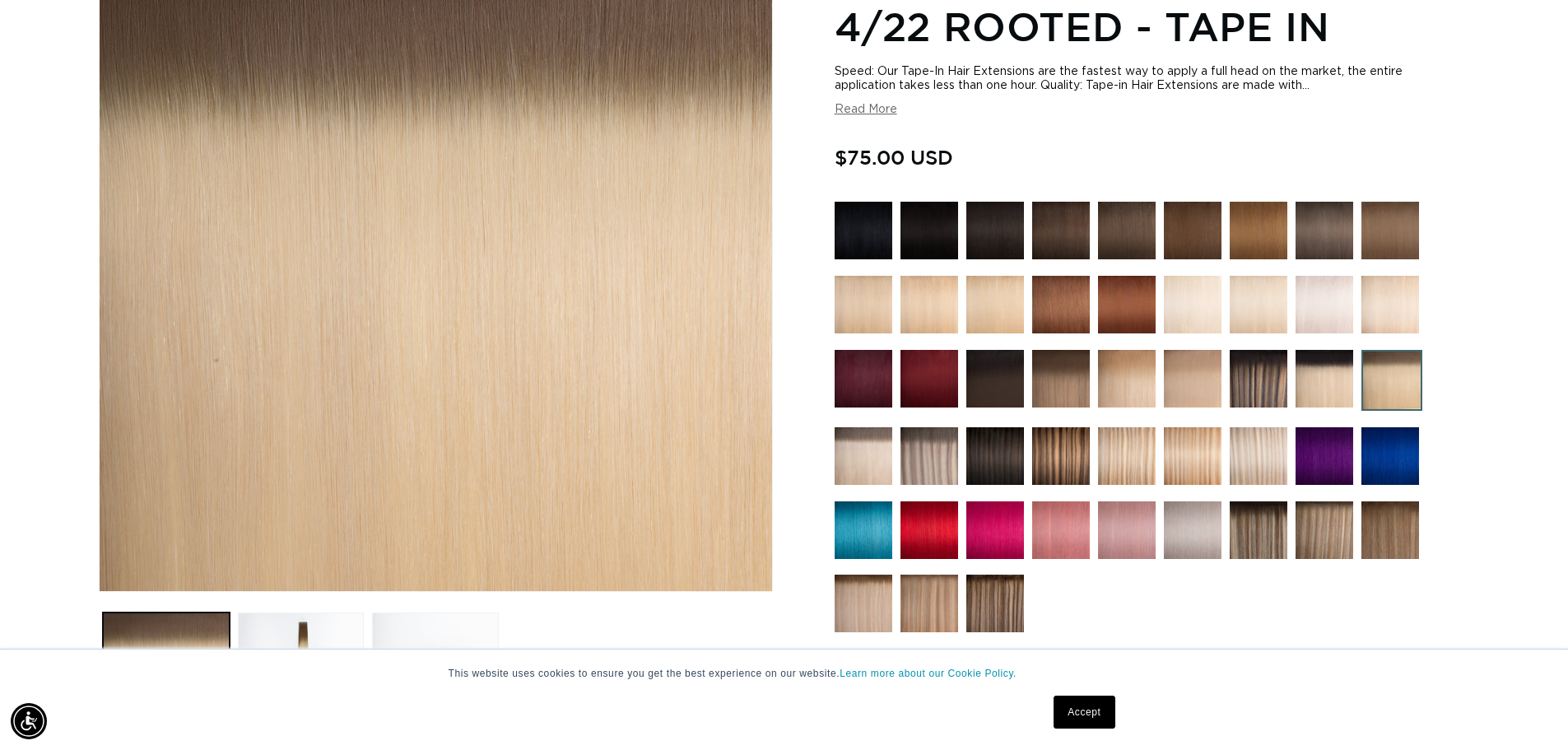
scroll to position [0, 1451]
click at [852, 464] on img at bounding box center [864, 456] width 57 height 57
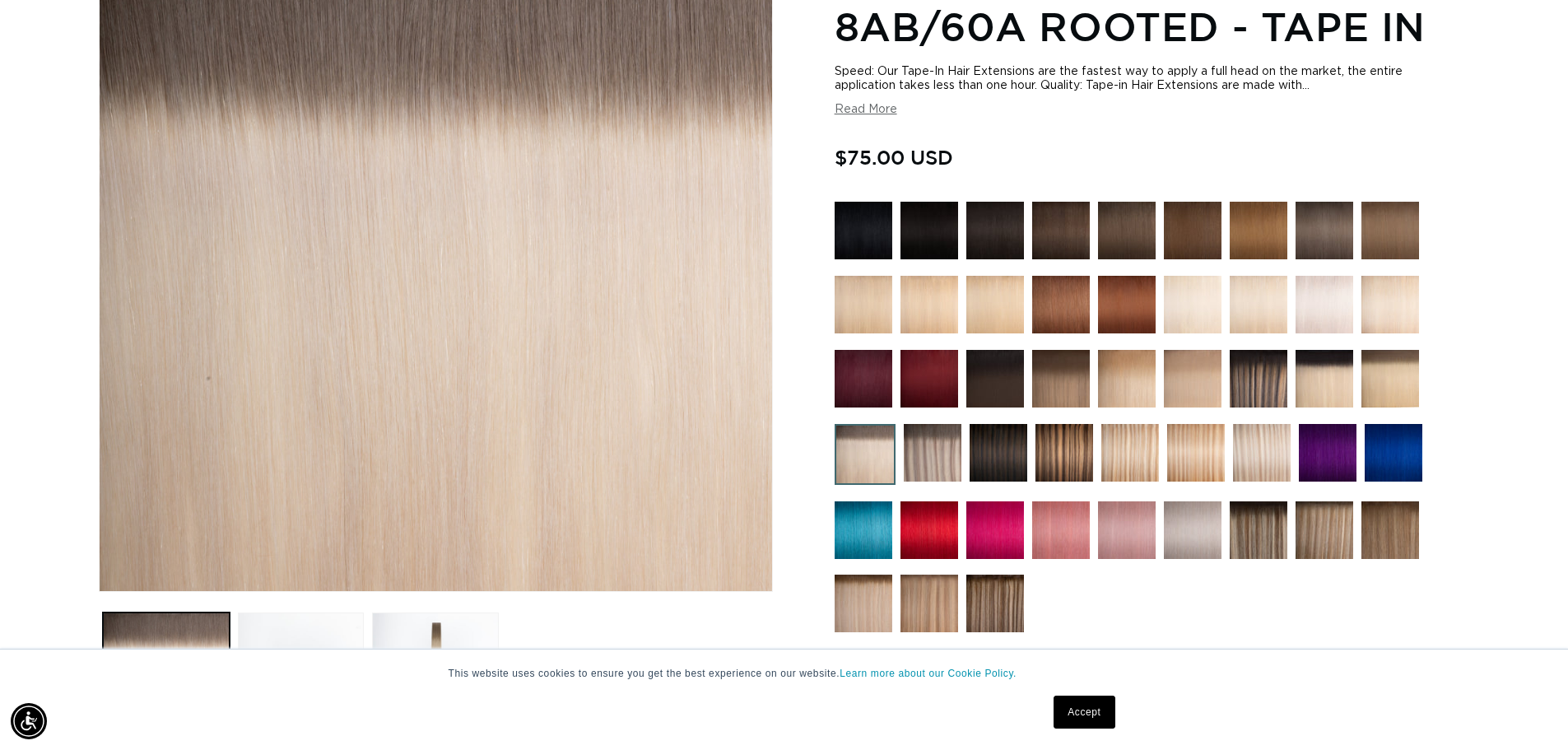
click at [1325, 382] on img at bounding box center [1324, 378] width 57 height 57
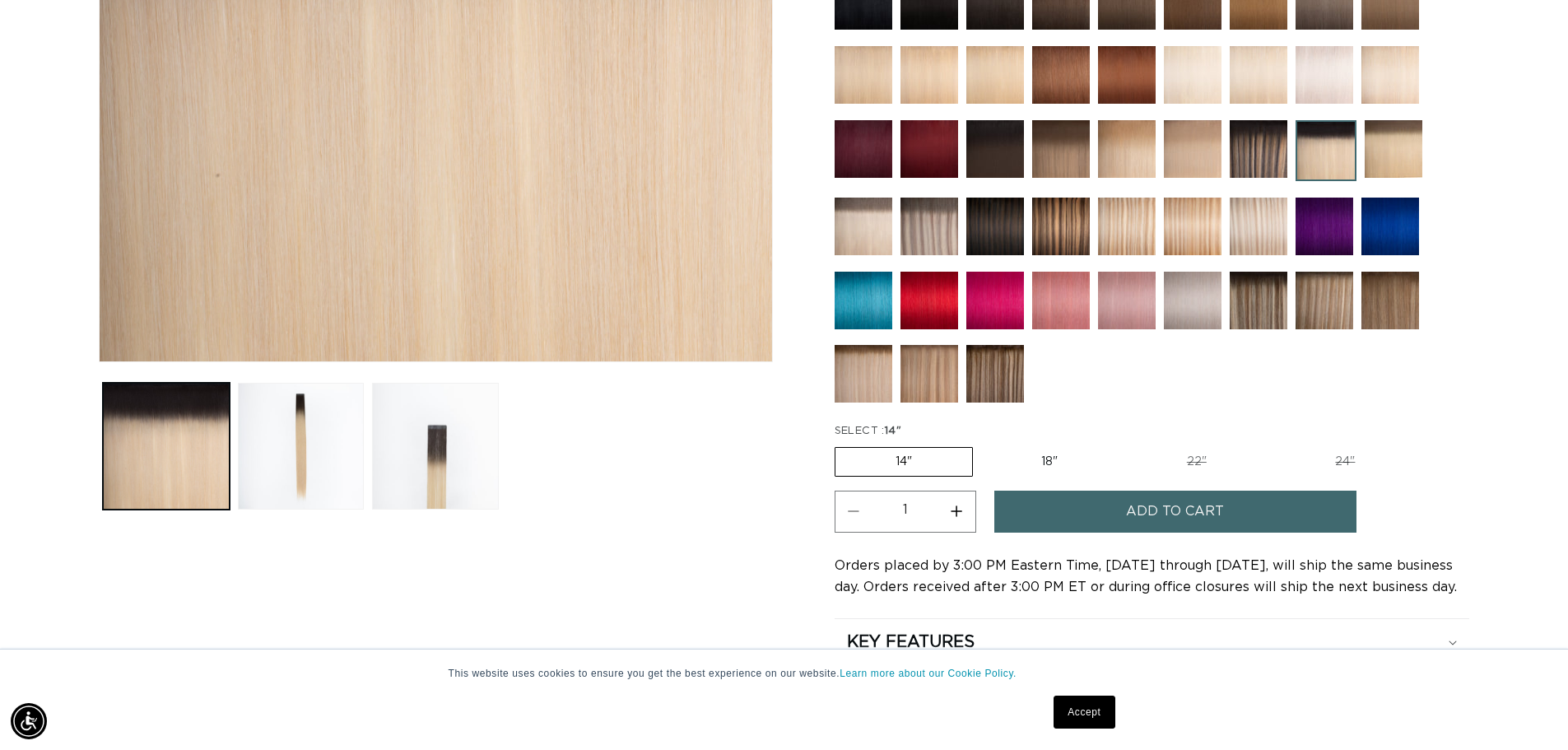
scroll to position [577, 0]
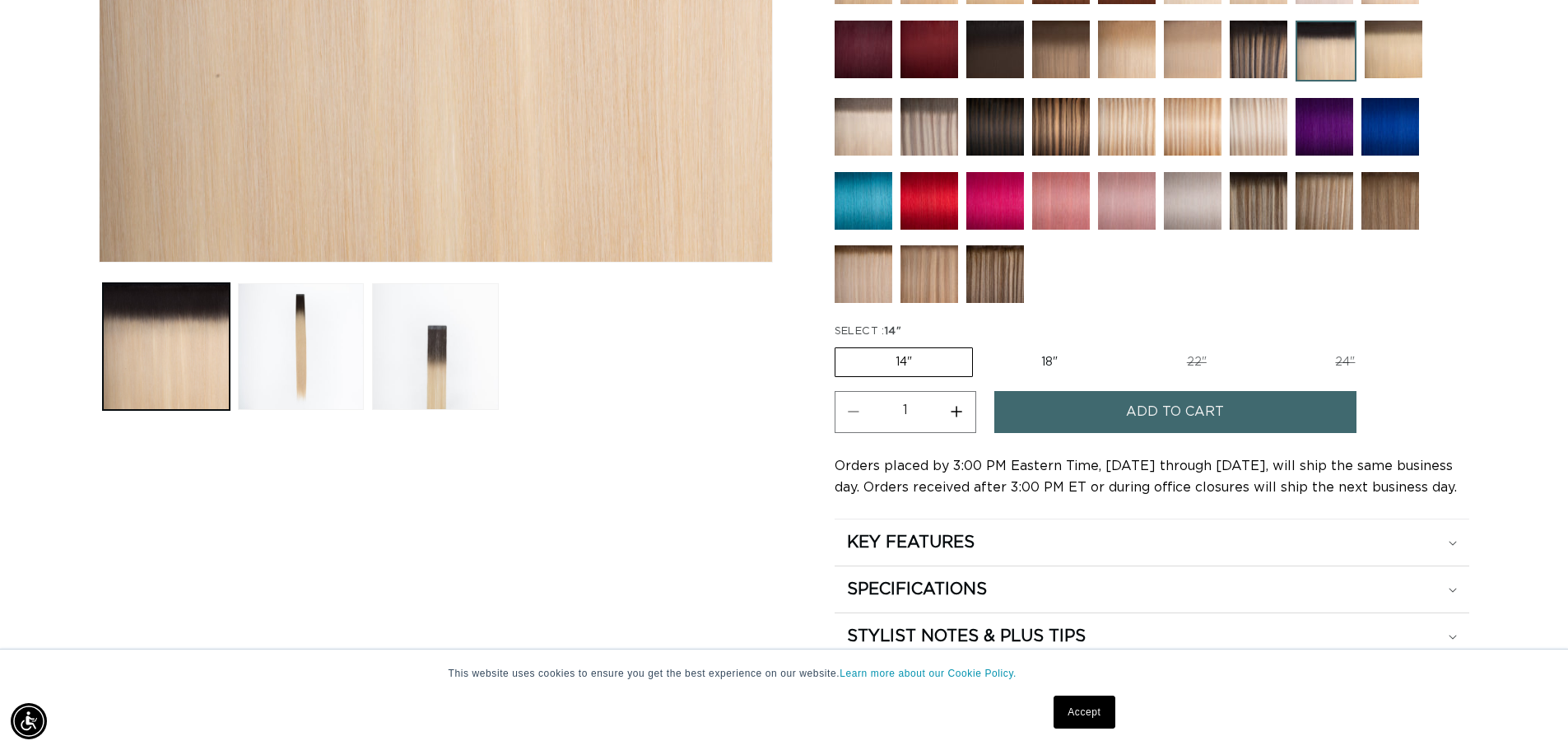
click at [1051, 358] on label "18" Variant sold out or unavailable" at bounding box center [1050, 362] width 137 height 28
click at [982, 345] on input "18" Variant sold out or unavailable" at bounding box center [982, 344] width 1 height 1
radio input "true"
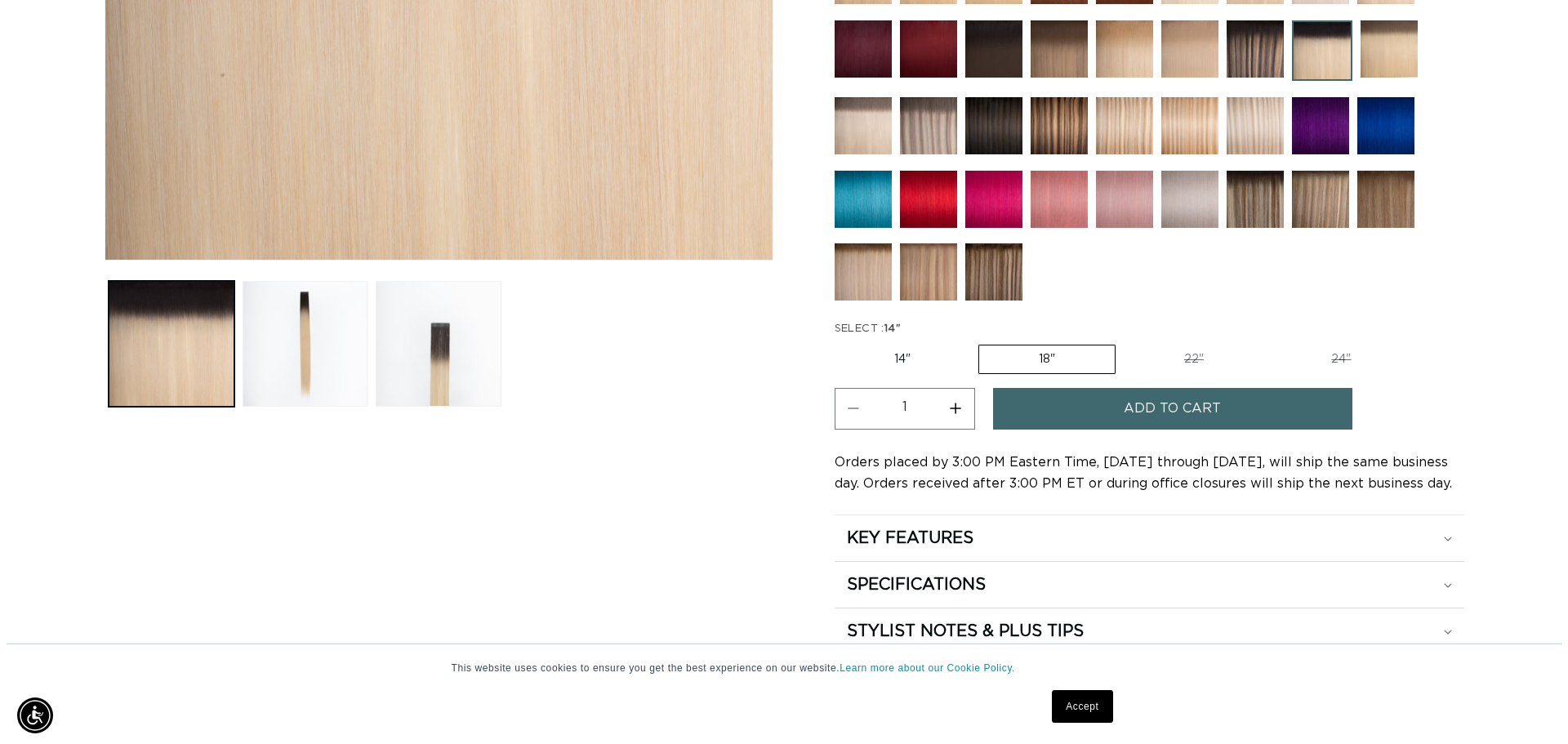
scroll to position [0, 2880]
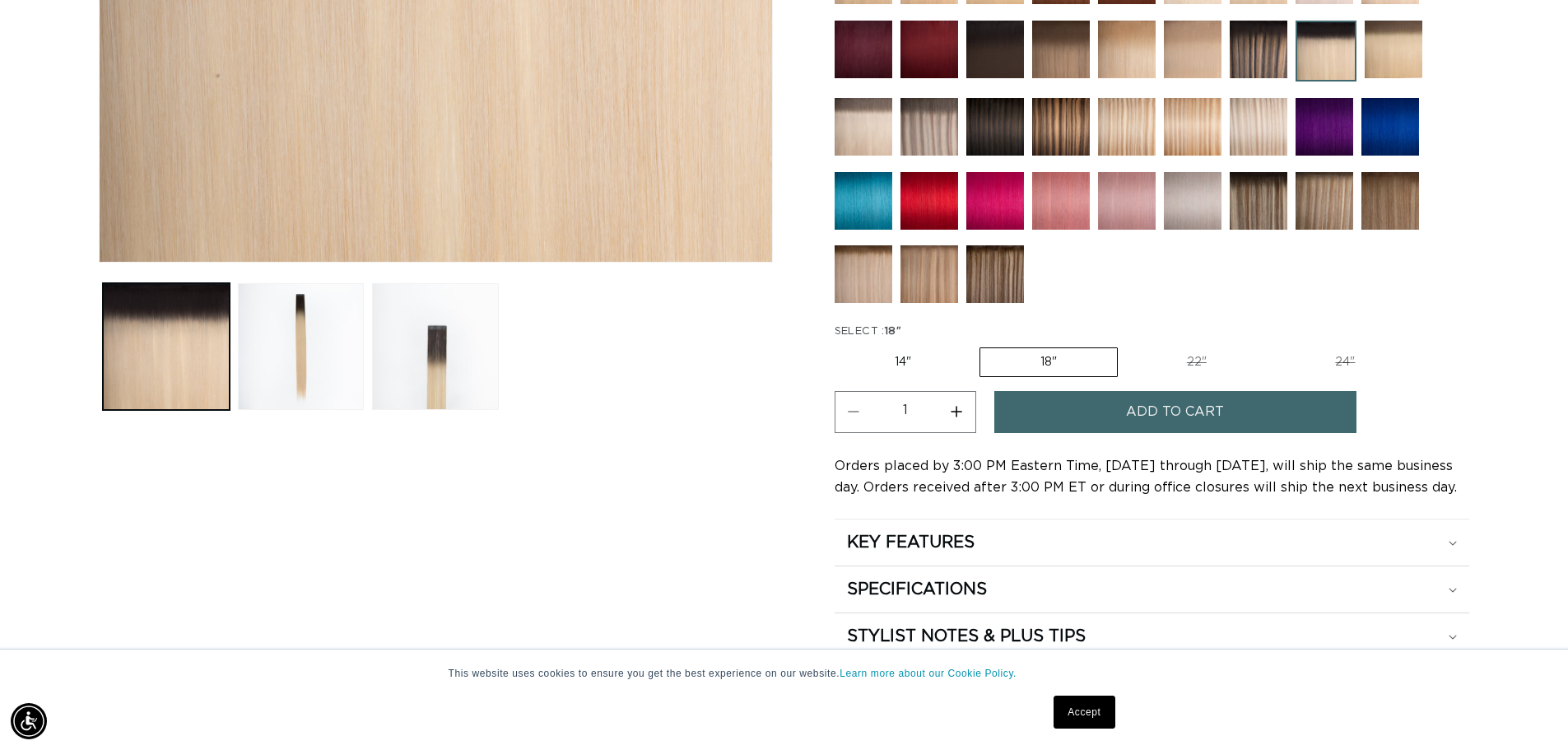
click at [1219, 420] on span "Add to cart" at bounding box center [1176, 411] width 98 height 42
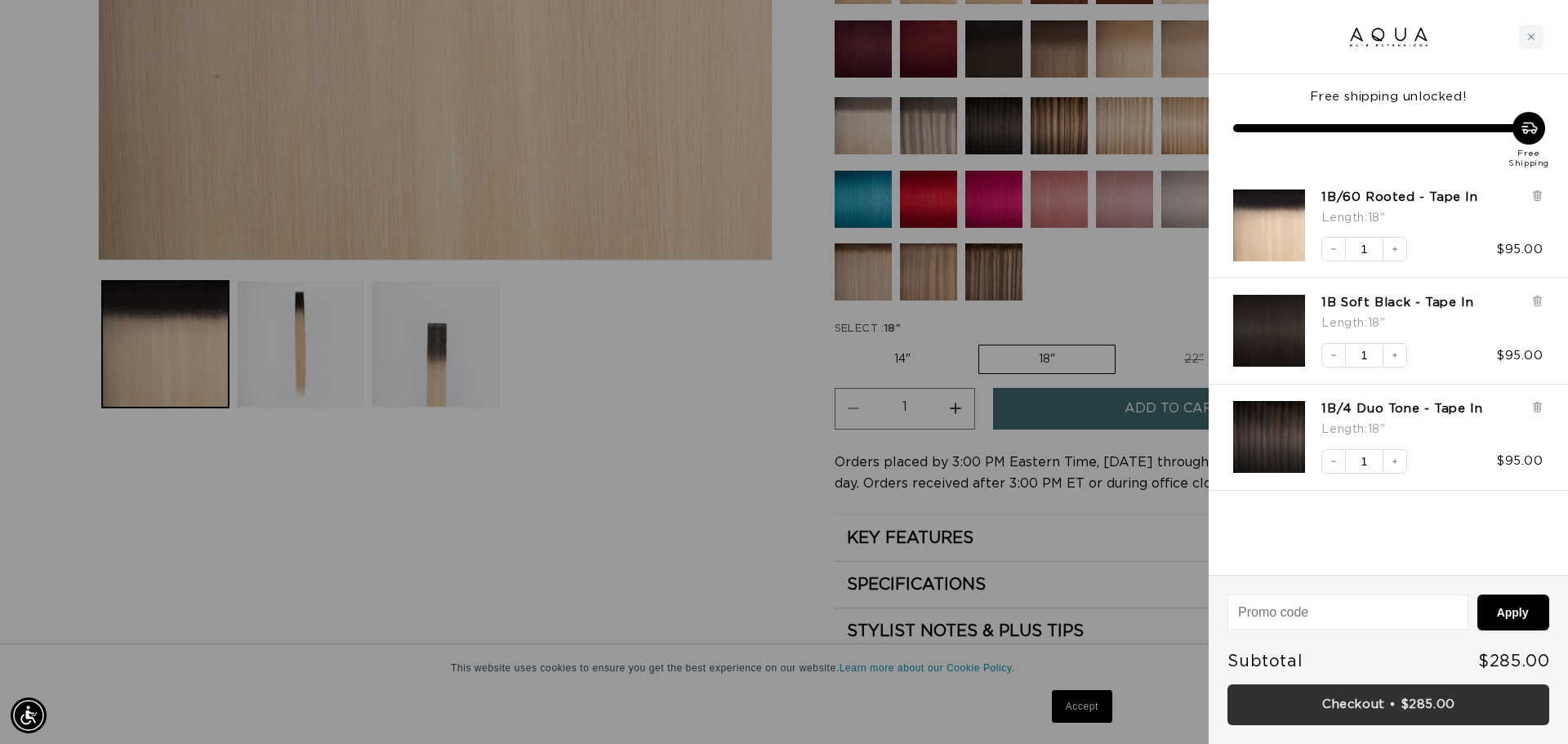
scroll to position [0, 2904]
click at [1362, 709] on link "Checkout • $285.00" at bounding box center [1388, 705] width 322 height 42
